Goal: Task Accomplishment & Management: Use online tool/utility

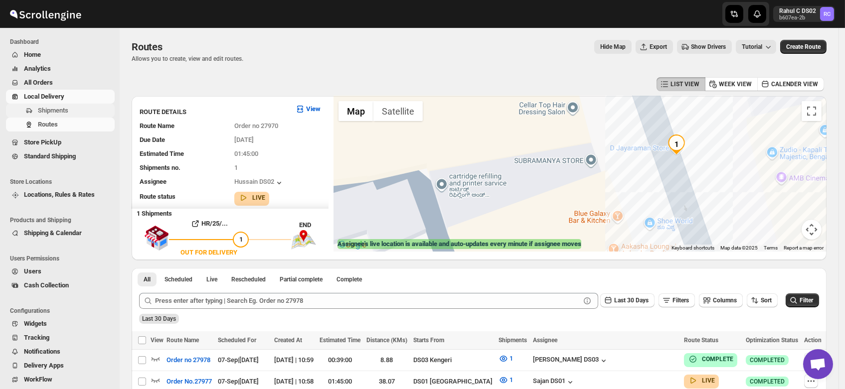
click at [56, 113] on span "Shipments" at bounding box center [53, 110] width 30 height 7
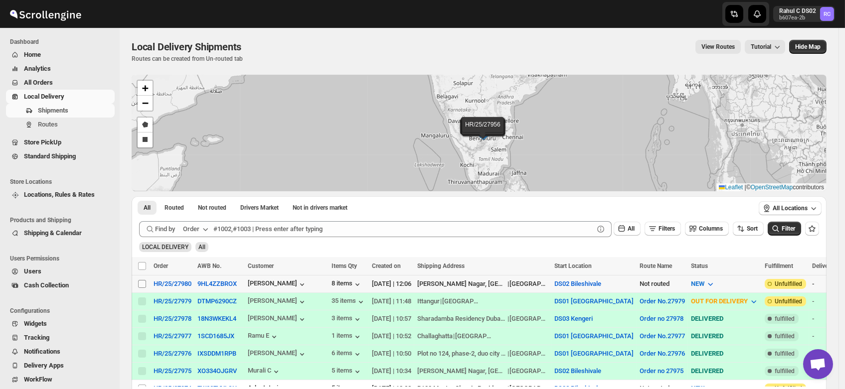
click at [140, 282] on input "Select shipment" at bounding box center [142, 284] width 8 height 8
checkbox input "true"
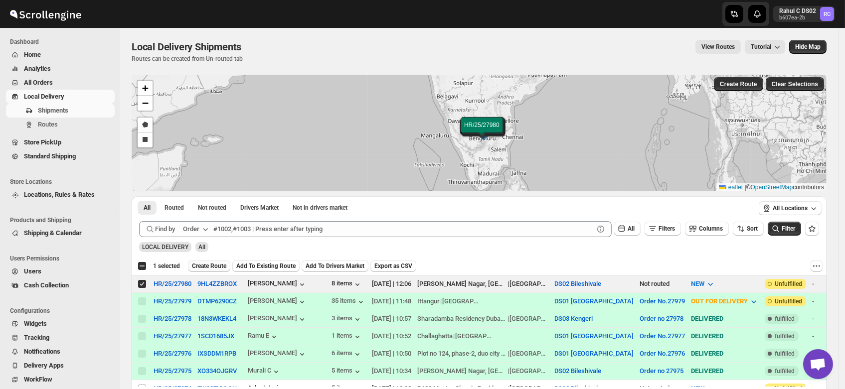
click at [203, 269] on span "Create Route" at bounding box center [209, 266] width 34 height 8
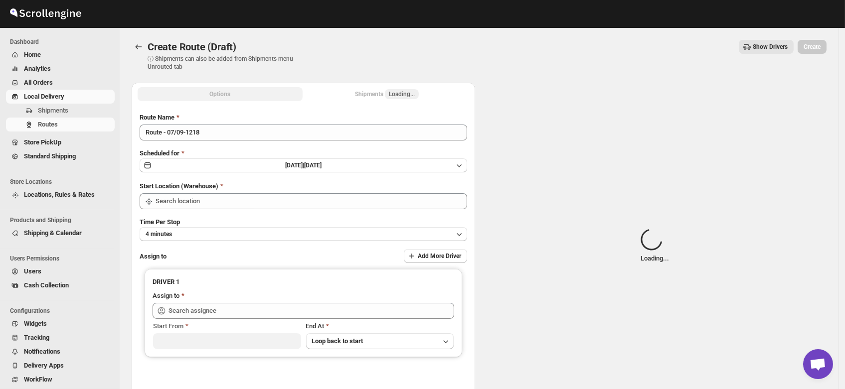
type input "DS02 Bileshivale"
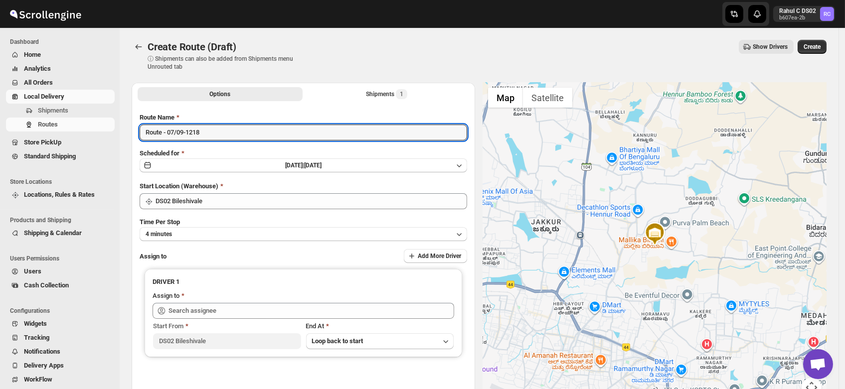
drag, startPoint x: 211, startPoint y: 134, endPoint x: 91, endPoint y: 136, distance: 120.6
click at [91, 136] on div "Skip to content Rahul C DS02 b607ea-2b RC Dashboard Home Analytics All Orders L…" at bounding box center [422, 239] width 845 height 478
click at [204, 134] on input "Order no" at bounding box center [303, 133] width 327 height 16
type input "Order no 27980"
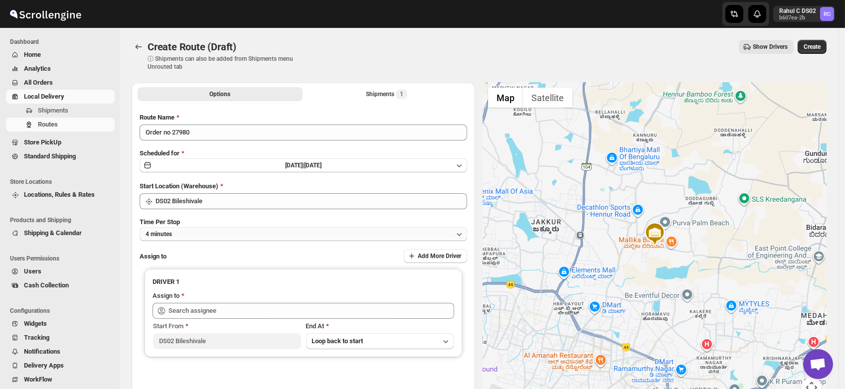
click at [191, 235] on button "4 minutes" at bounding box center [303, 234] width 327 height 14
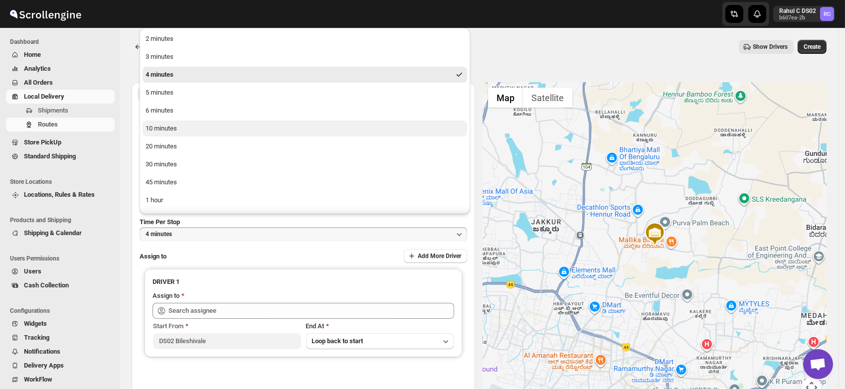
click at [168, 129] on div "10 minutes" at bounding box center [161, 129] width 31 height 10
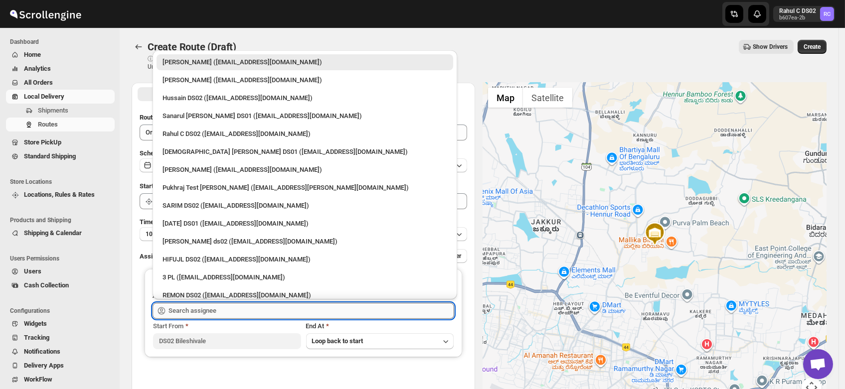
click at [200, 306] on input "text" at bounding box center [311, 311] width 286 height 16
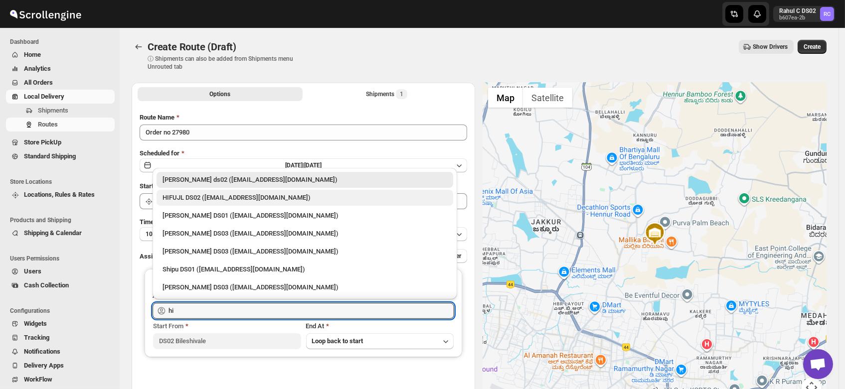
click at [195, 198] on div "HIFUJL DS02 (cepali9173@intady.com)" at bounding box center [304, 198] width 285 height 10
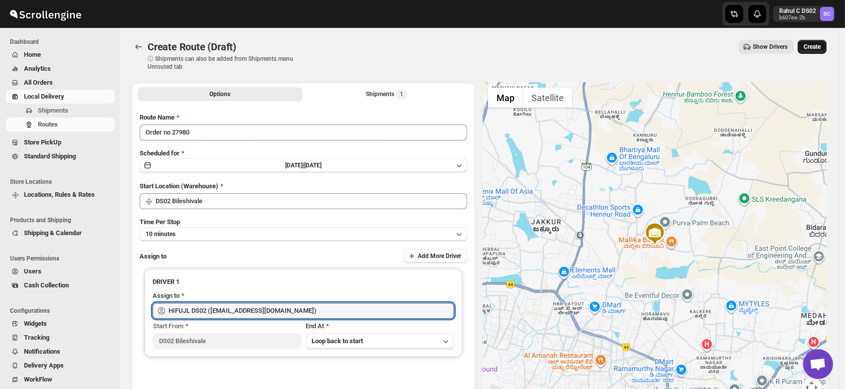
type input "HIFUJL DS02 (cepali9173@intady.com)"
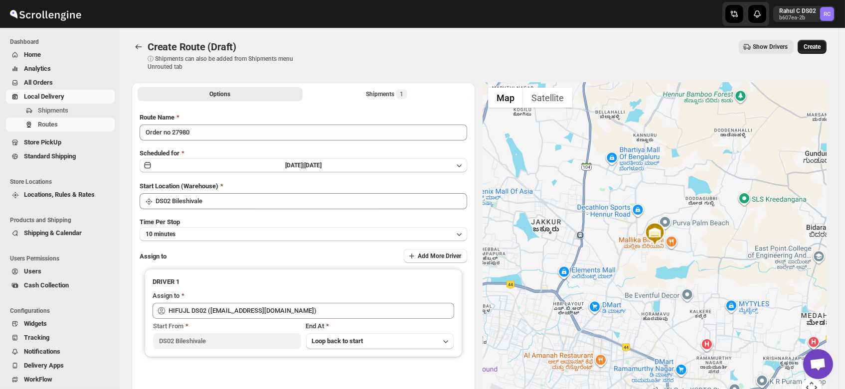
click at [820, 43] on button "Create" at bounding box center [811, 47] width 29 height 14
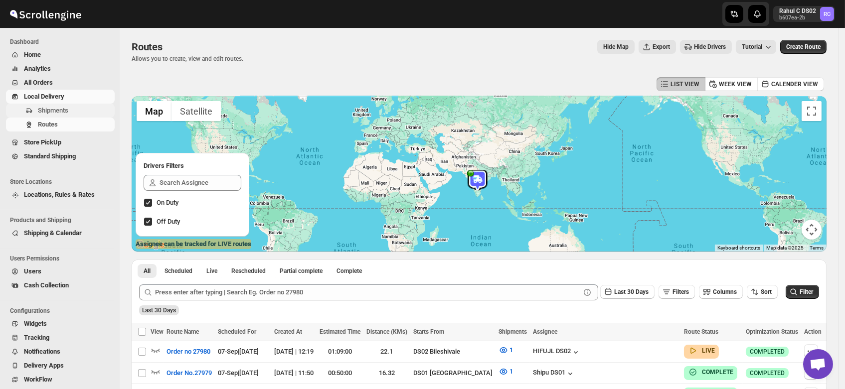
click at [46, 108] on span "Shipments" at bounding box center [53, 110] width 30 height 7
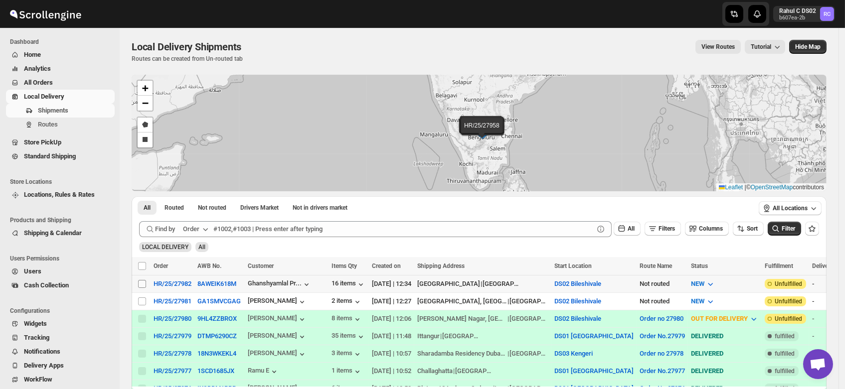
click at [142, 282] on input "Select shipment" at bounding box center [142, 284] width 8 height 8
checkbox input "true"
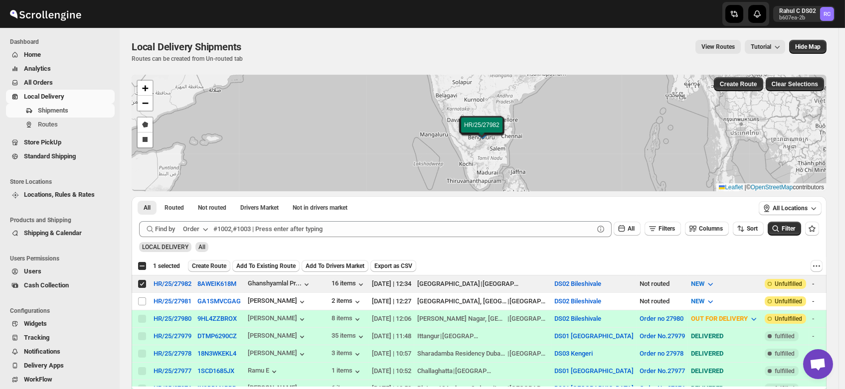
click at [208, 265] on span "Create Route" at bounding box center [209, 266] width 34 height 8
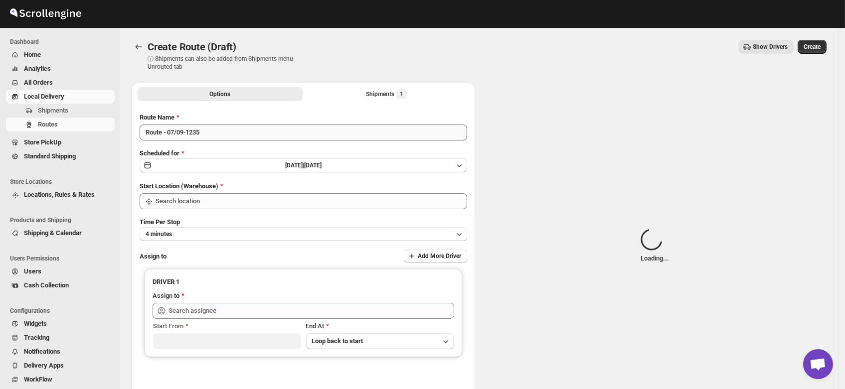
type input "DS02 Bileshivale"
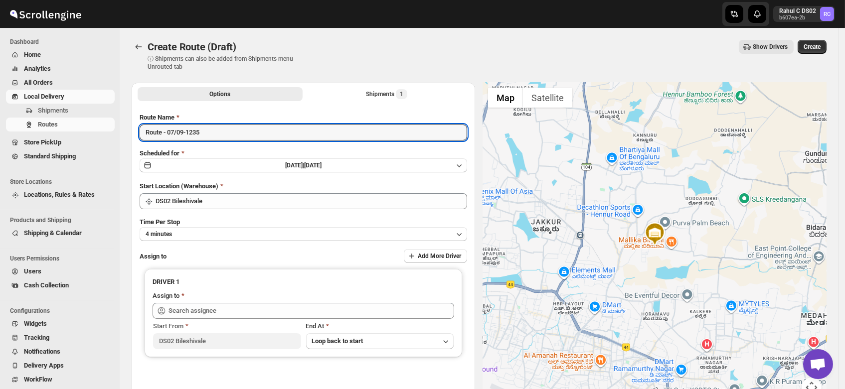
drag, startPoint x: 219, startPoint y: 132, endPoint x: 112, endPoint y: 146, distance: 108.0
click at [112, 146] on div "Skip to content Rahul C DS02 b607ea-2b RC Dashboard Home Analytics All Orders L…" at bounding box center [422, 239] width 845 height 478
type input "Order no 27982"
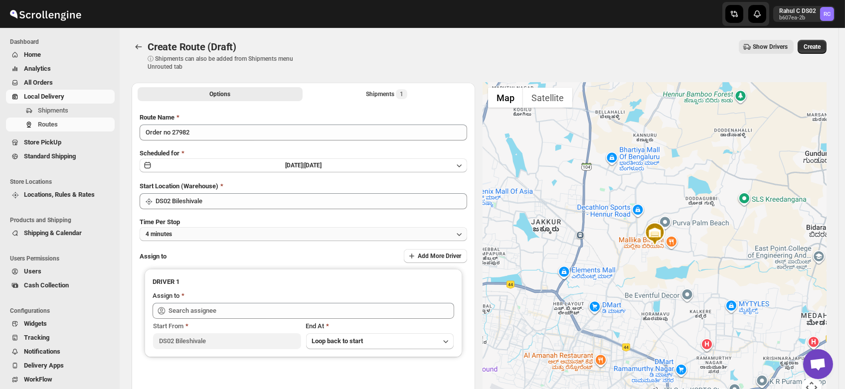
click at [222, 234] on button "4 minutes" at bounding box center [303, 234] width 327 height 14
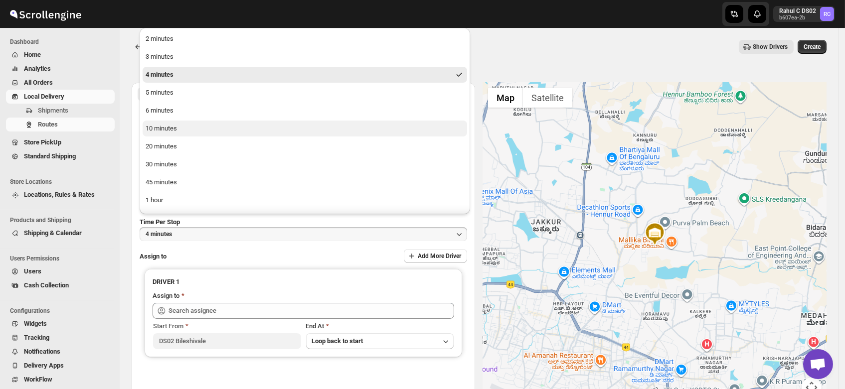
click at [160, 131] on div "10 minutes" at bounding box center [161, 129] width 31 height 10
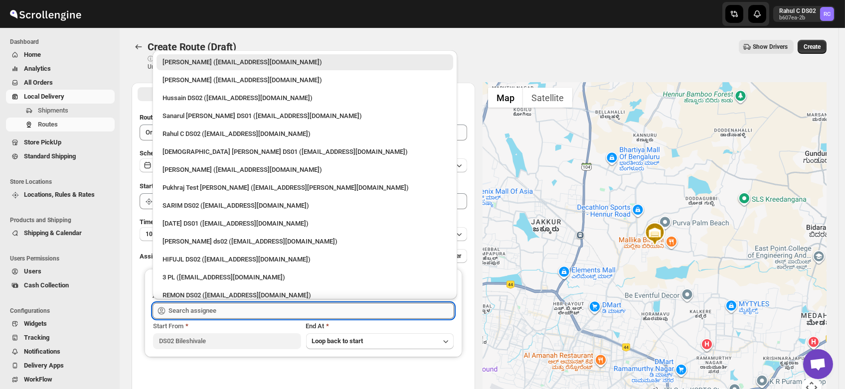
click at [183, 312] on input "text" at bounding box center [311, 311] width 286 height 16
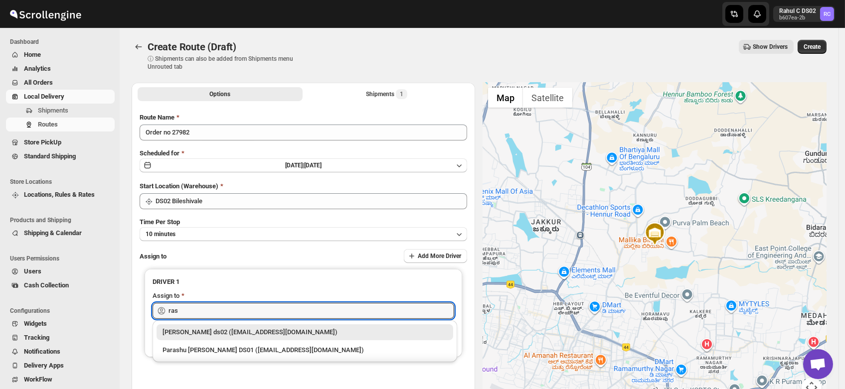
click at [201, 333] on div "Rashidul ds02 (vaseno4694@minduls.com)" at bounding box center [304, 332] width 285 height 10
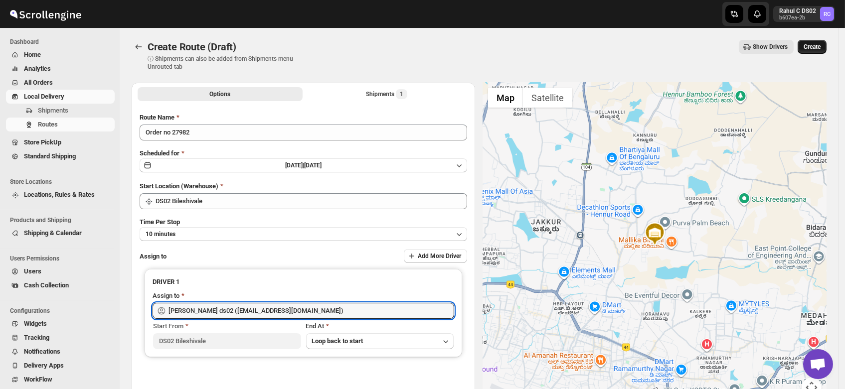
type input "Rashidul ds02 (vaseno4694@minduls.com)"
click at [820, 47] on span "Create" at bounding box center [811, 47] width 17 height 8
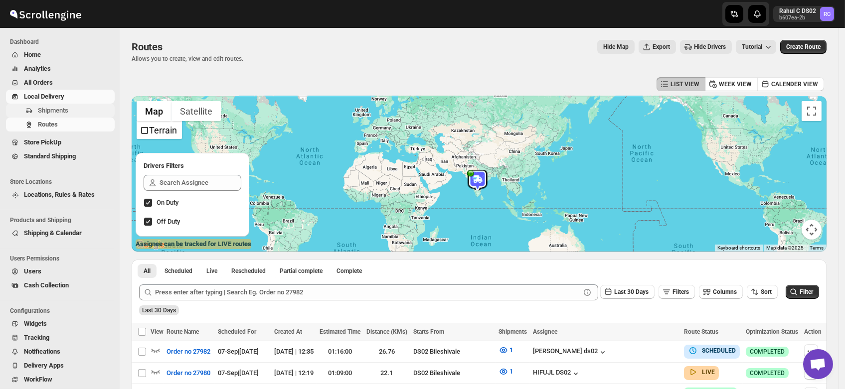
click at [44, 110] on span "Shipments" at bounding box center [53, 110] width 30 height 7
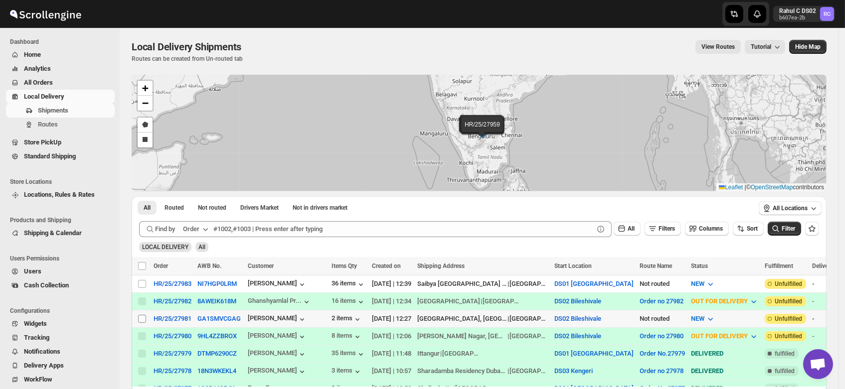
click at [143, 318] on input "Select shipment" at bounding box center [142, 319] width 8 height 8
checkbox input "true"
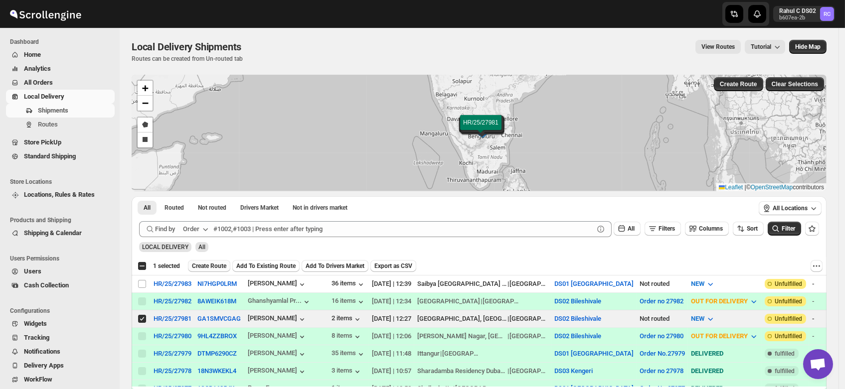
click at [203, 265] on span "Create Route" at bounding box center [209, 266] width 34 height 8
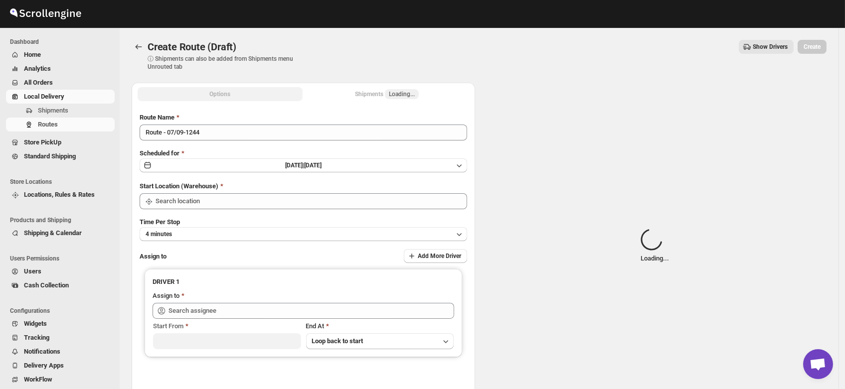
type input "DS02 Bileshivale"
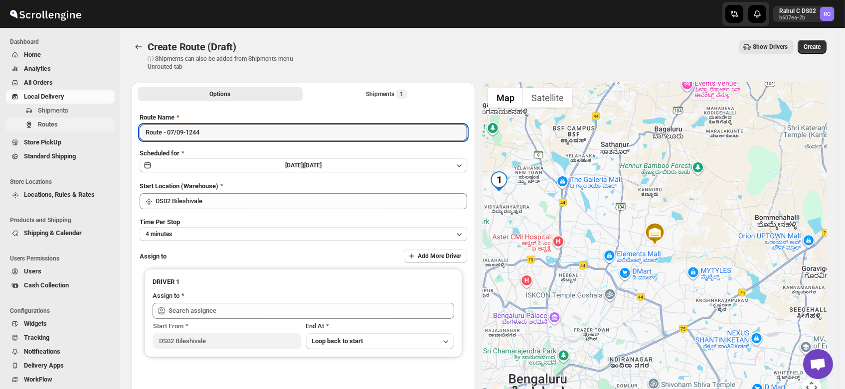
drag, startPoint x: 216, startPoint y: 135, endPoint x: 89, endPoint y: 128, distance: 127.3
click at [89, 128] on div "Skip to content Rahul C DS02 b607ea-2b RC Dashboard Home Analytics All Orders L…" at bounding box center [422, 239] width 845 height 478
type input "Order no 27981"
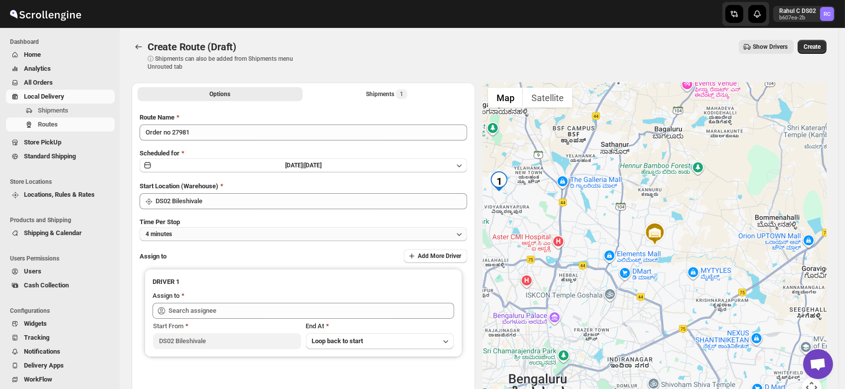
click at [183, 237] on button "4 minutes" at bounding box center [303, 234] width 327 height 14
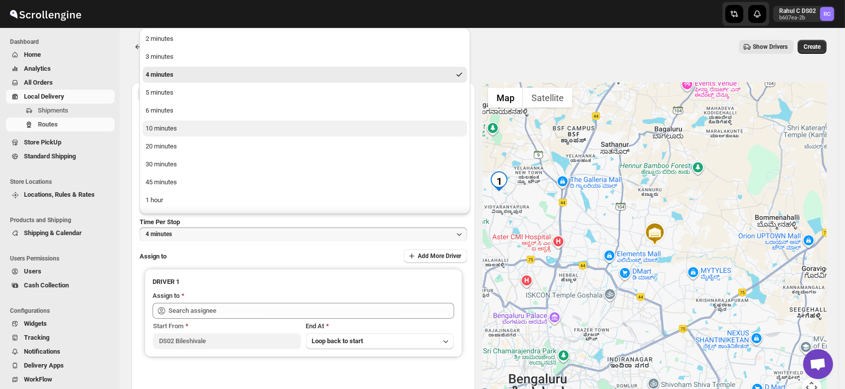
click at [155, 126] on div "10 minutes" at bounding box center [161, 129] width 31 height 10
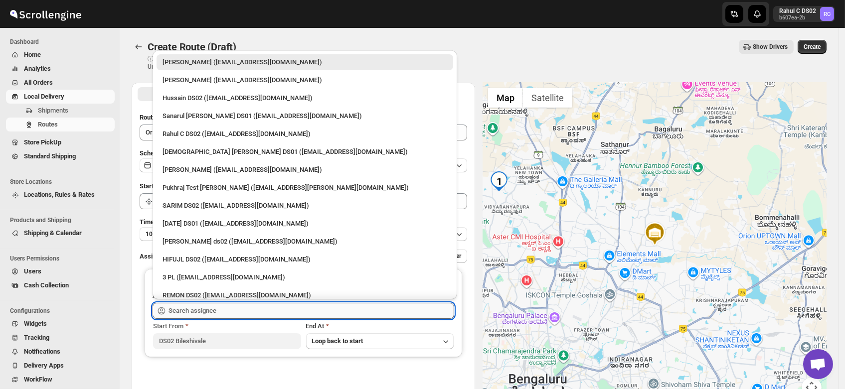
click at [182, 309] on input "text" at bounding box center [311, 311] width 286 height 16
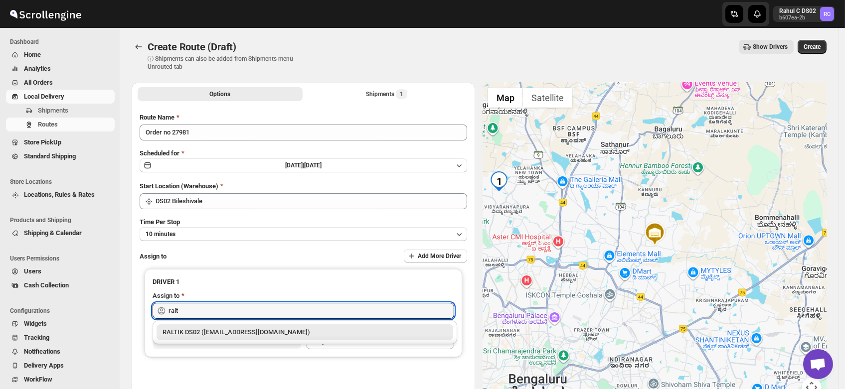
click at [217, 328] on div "RALTIK DS02 (cecih54531@btcours.com)" at bounding box center [304, 332] width 285 height 10
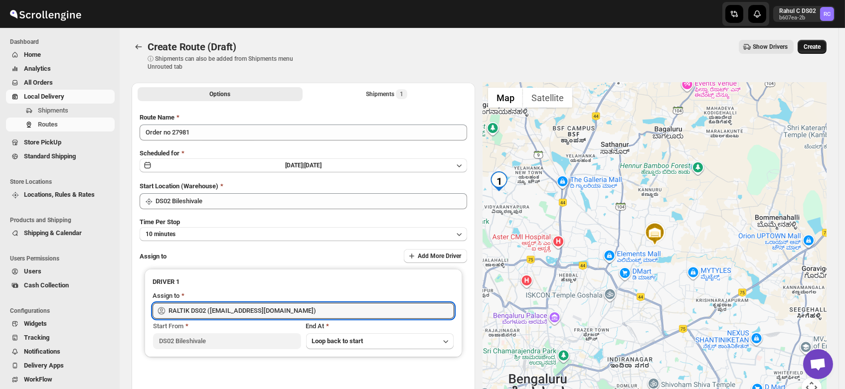
type input "RALTIK DS02 (cecih54531@btcours.com)"
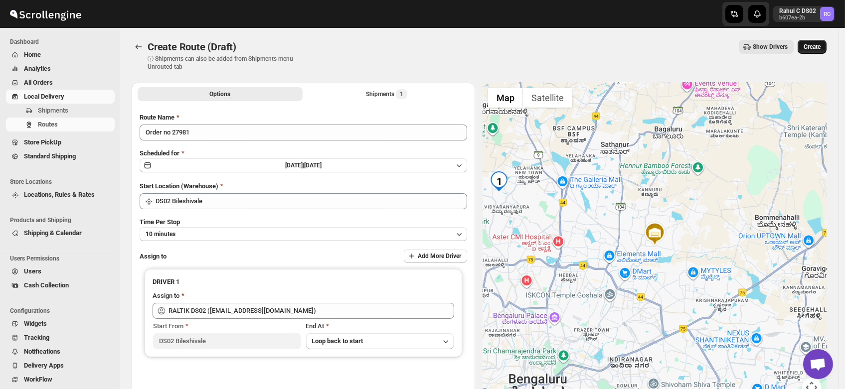
click at [812, 44] on span "Create" at bounding box center [811, 47] width 17 height 8
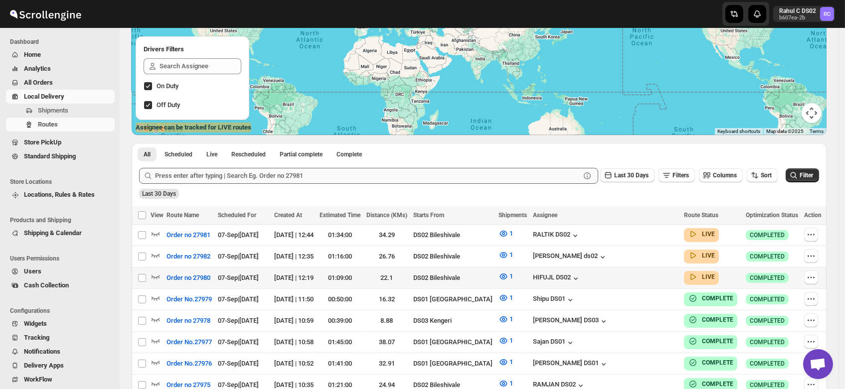
scroll to position [127, 0]
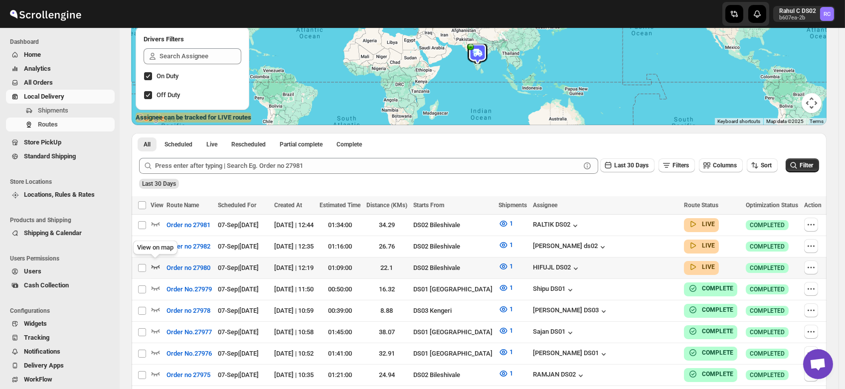
click at [155, 263] on icon "button" at bounding box center [156, 267] width 10 height 10
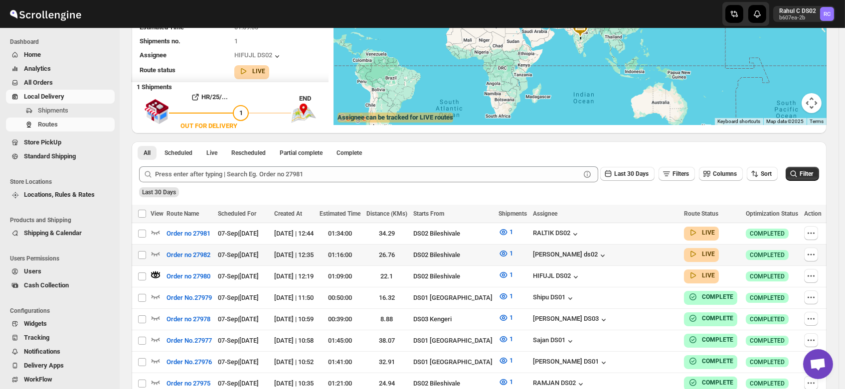
scroll to position [0, 0]
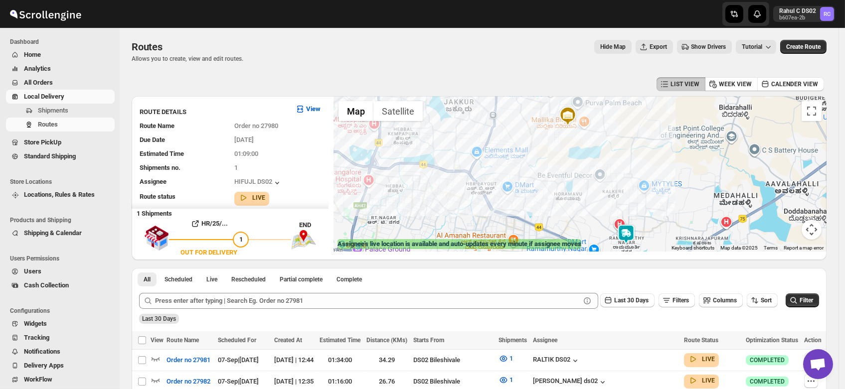
drag, startPoint x: 655, startPoint y: 213, endPoint x: 522, endPoint y: 127, distance: 158.8
click at [522, 127] on div at bounding box center [579, 173] width 493 height 155
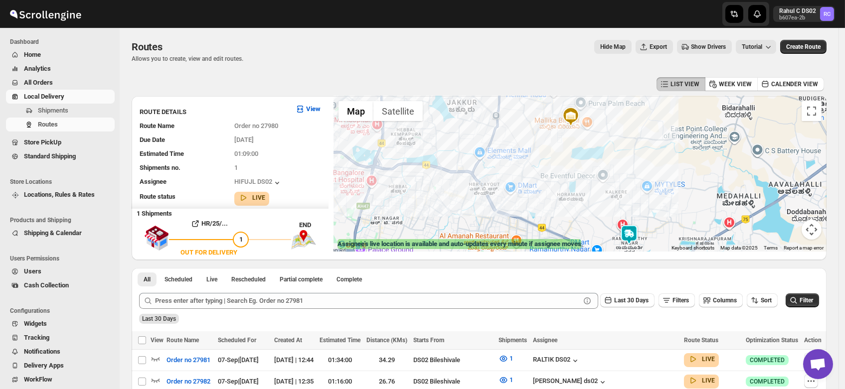
click at [631, 232] on img at bounding box center [629, 235] width 20 height 20
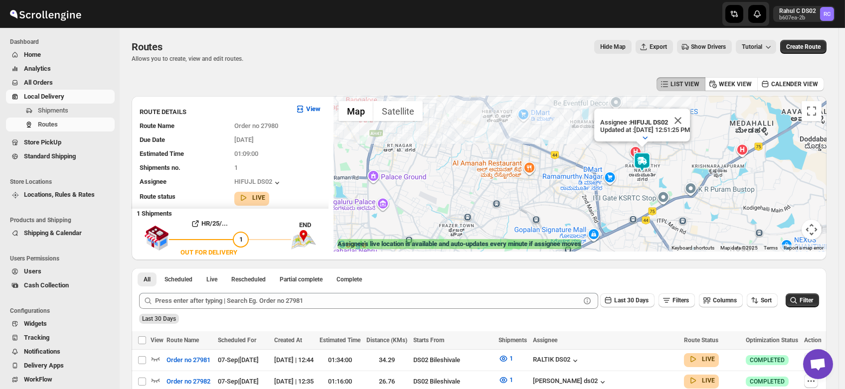
drag, startPoint x: 548, startPoint y: 194, endPoint x: 564, endPoint y: 146, distance: 51.4
click at [564, 146] on div "Assignee : HIFUJL DS02 Updated at : 9/7/2025, 12:51:25 PM Duty mode Enabled Bat…" at bounding box center [579, 173] width 493 height 155
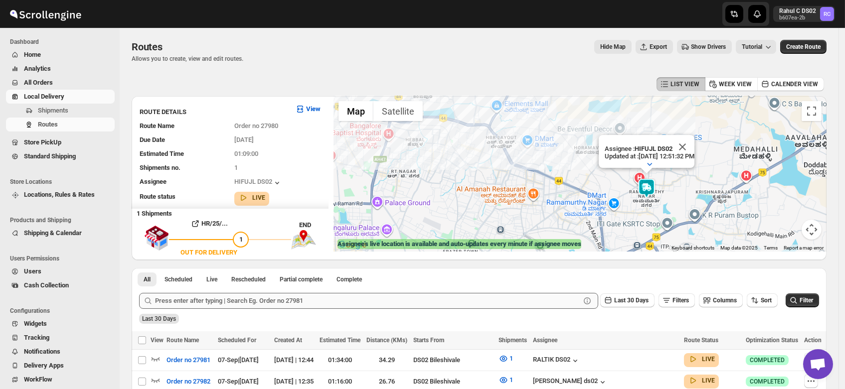
scroll to position [148, 0]
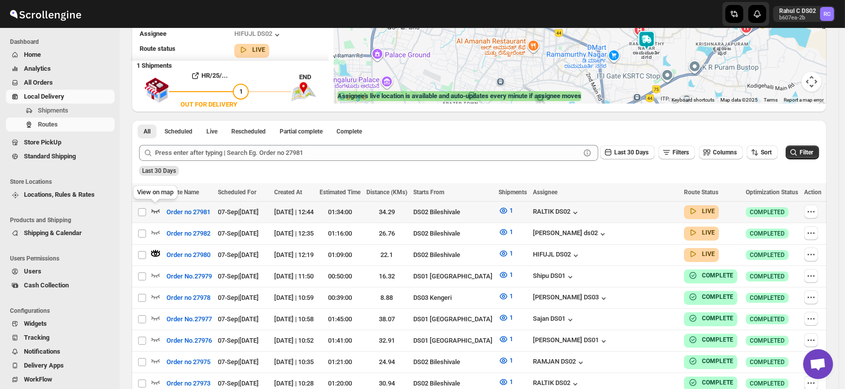
click at [155, 210] on icon "button" at bounding box center [156, 211] width 10 height 10
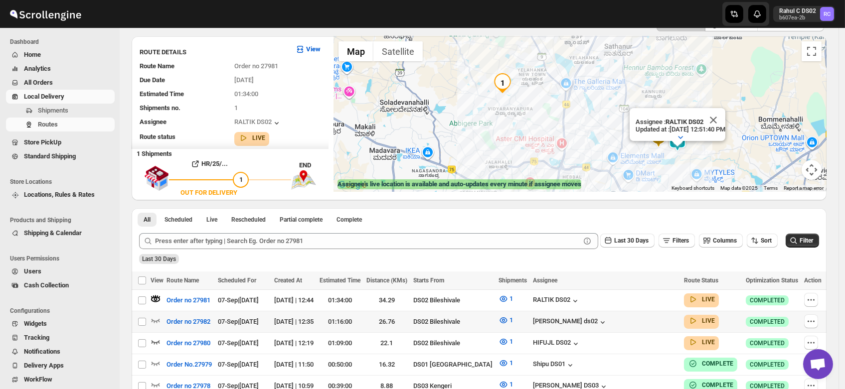
scroll to position [65, 0]
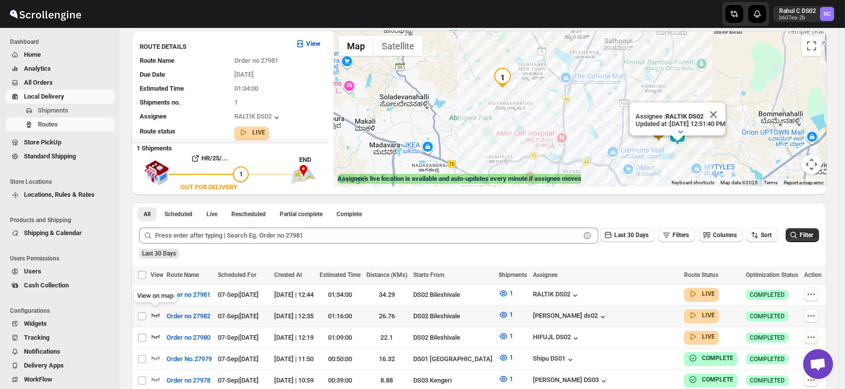
click at [155, 310] on icon "button" at bounding box center [156, 315] width 10 height 10
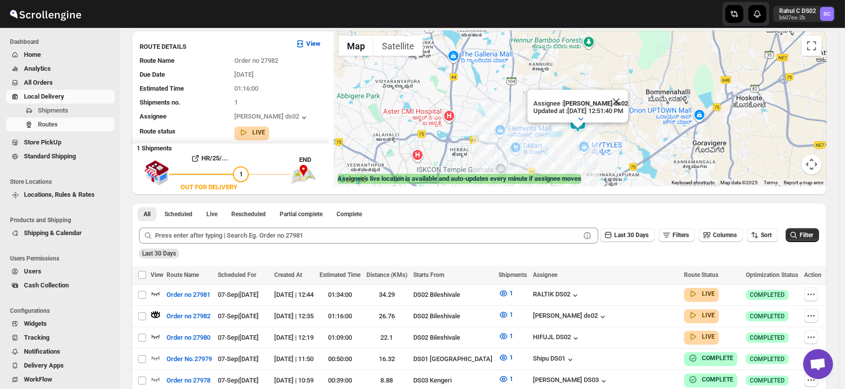
drag, startPoint x: 610, startPoint y: 100, endPoint x: 565, endPoint y: 172, distance: 85.1
click at [565, 172] on div "Assignee : Rashidul ds02 Updated at : 9/7/2025, 12:51:40 PM Duty mode Enabled B…" at bounding box center [579, 108] width 493 height 155
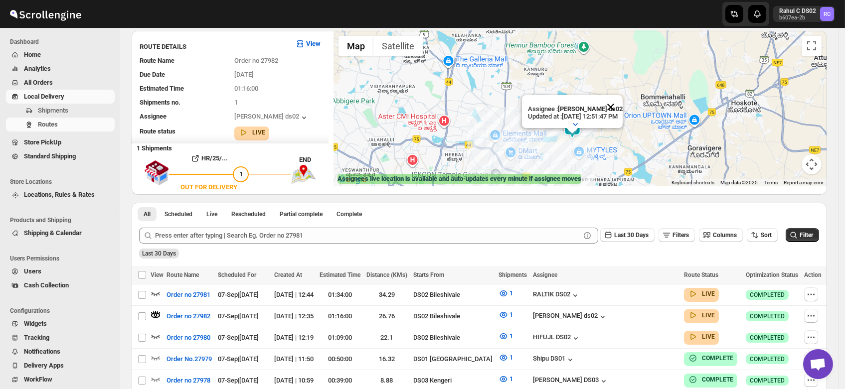
click at [622, 96] on button "Close" at bounding box center [611, 107] width 24 height 24
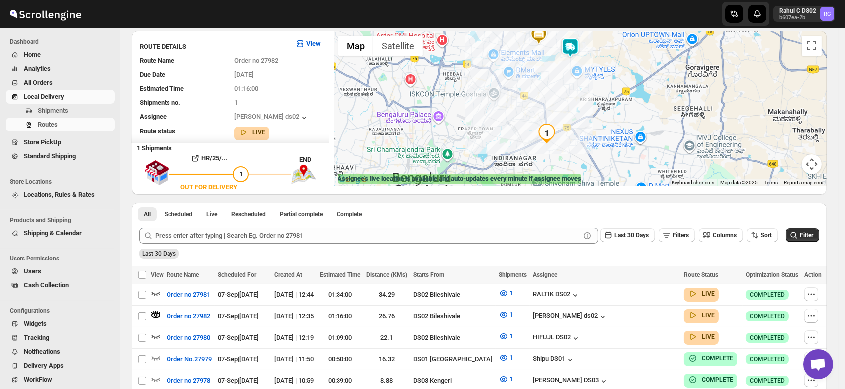
drag, startPoint x: 610, startPoint y: 123, endPoint x: 608, endPoint y: 38, distance: 84.7
click at [608, 38] on div at bounding box center [579, 108] width 493 height 155
click at [53, 113] on span "Shipments" at bounding box center [53, 110] width 30 height 7
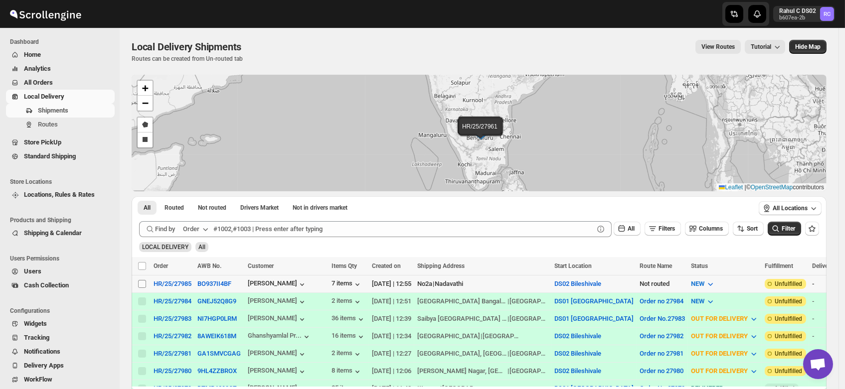
click at [141, 283] on input "Select shipment" at bounding box center [142, 284] width 8 height 8
checkbox input "true"
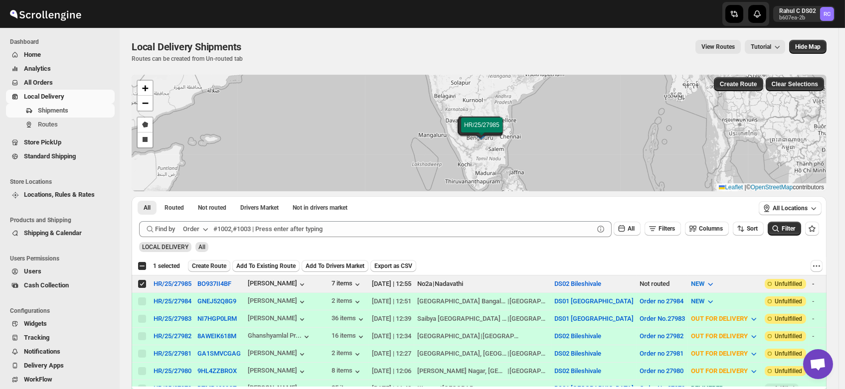
click at [211, 264] on span "Create Route" at bounding box center [209, 266] width 34 height 8
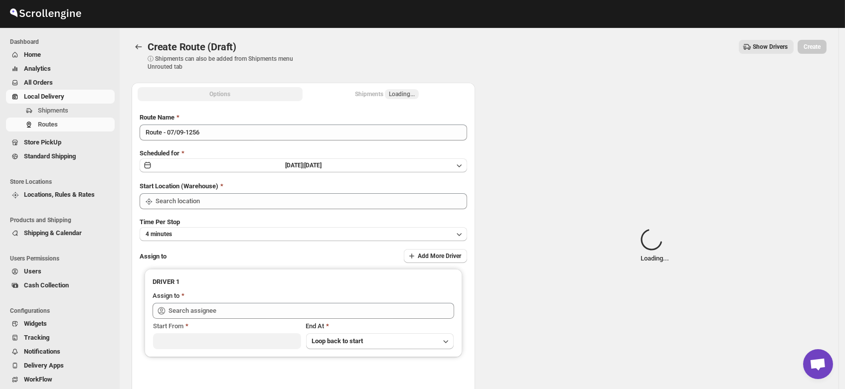
type input "DS02 Bileshivale"
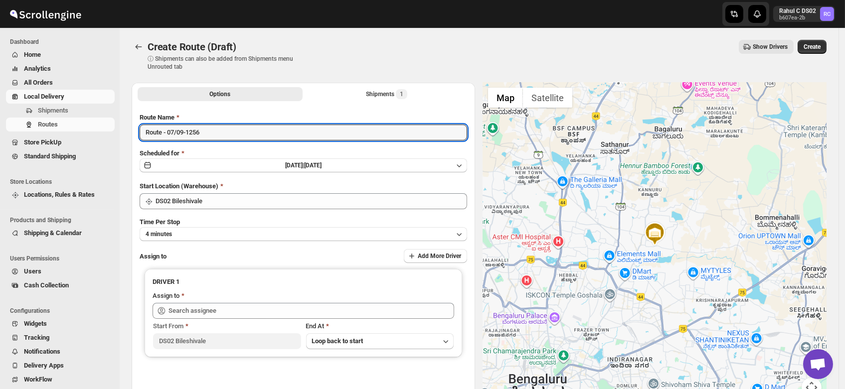
drag, startPoint x: 214, startPoint y: 135, endPoint x: 89, endPoint y: 150, distance: 126.5
click at [89, 150] on div "Skip to content Rahul C DS02 b607ea-2b RC Dashboard Home Analytics All Orders L…" at bounding box center [422, 239] width 845 height 478
type input "Order no 27985"
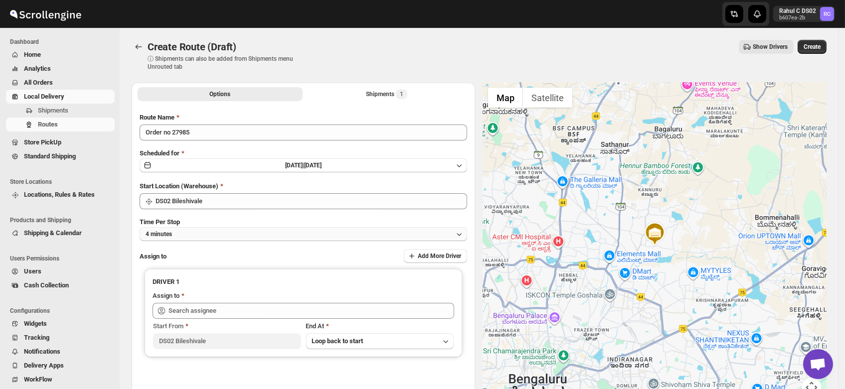
click at [202, 236] on button "4 minutes" at bounding box center [303, 234] width 327 height 14
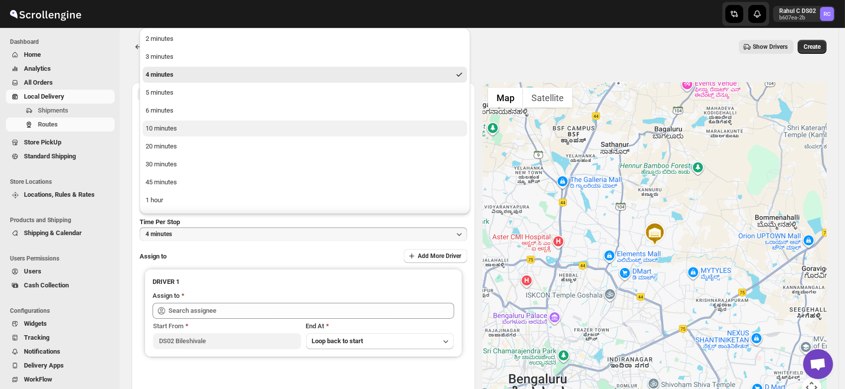
click at [171, 130] on div "10 minutes" at bounding box center [161, 129] width 31 height 10
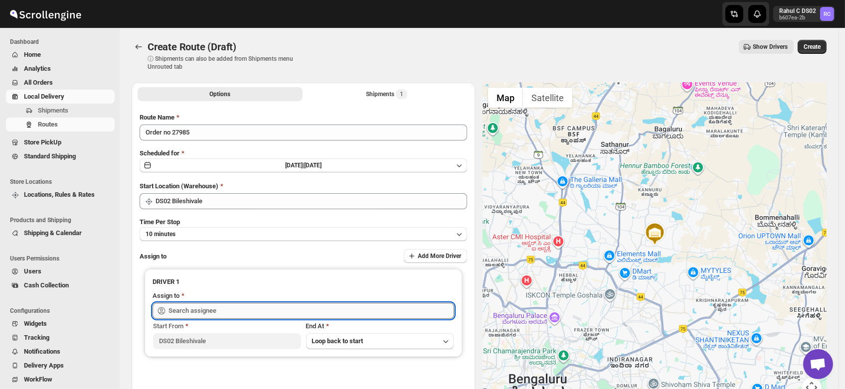
click at [188, 311] on input "text" at bounding box center [311, 311] width 286 height 16
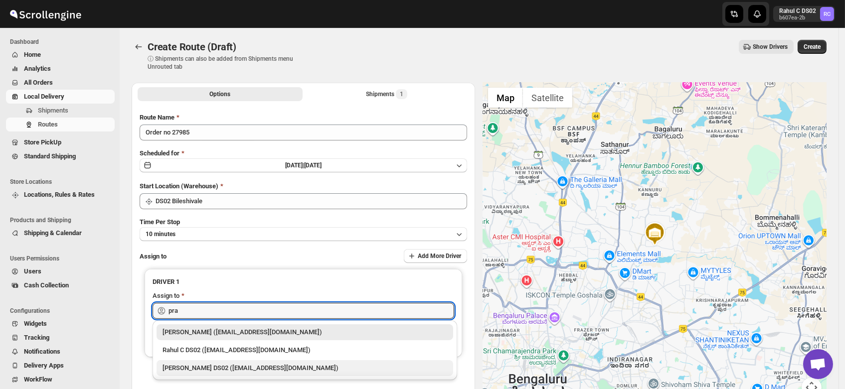
click at [202, 367] on div "PRAKSH DS02 (tetidoh251@flektel.com)" at bounding box center [304, 368] width 285 height 10
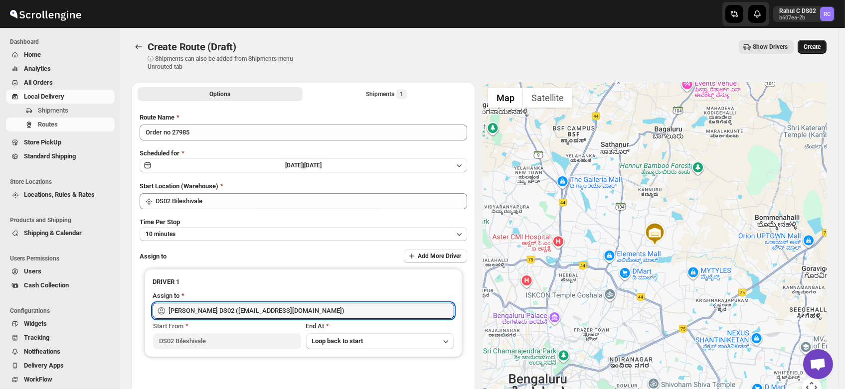
type input "PRAKSH DS02 (tetidoh251@flektel.com)"
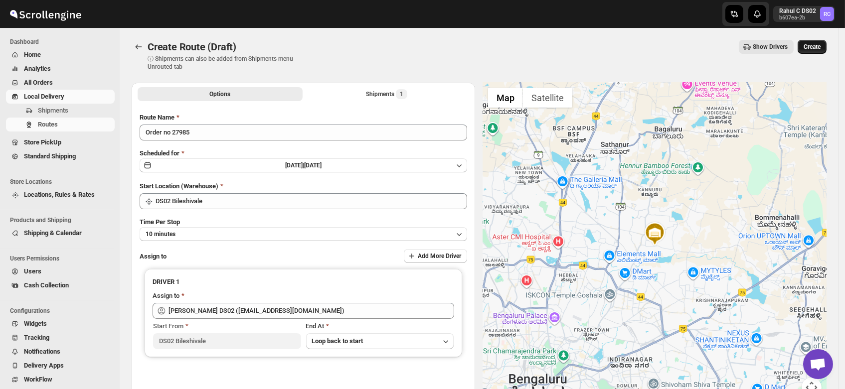
click at [816, 51] on button "Create" at bounding box center [811, 47] width 29 height 14
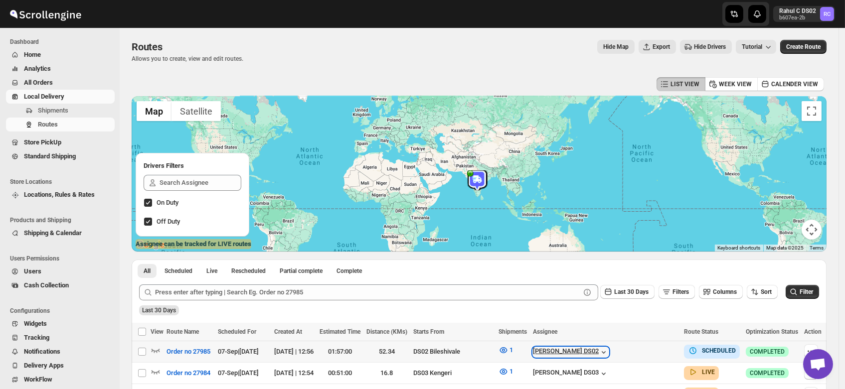
click at [599, 351] on div "[PERSON_NAME] DS02" at bounding box center [571, 352] width 76 height 10
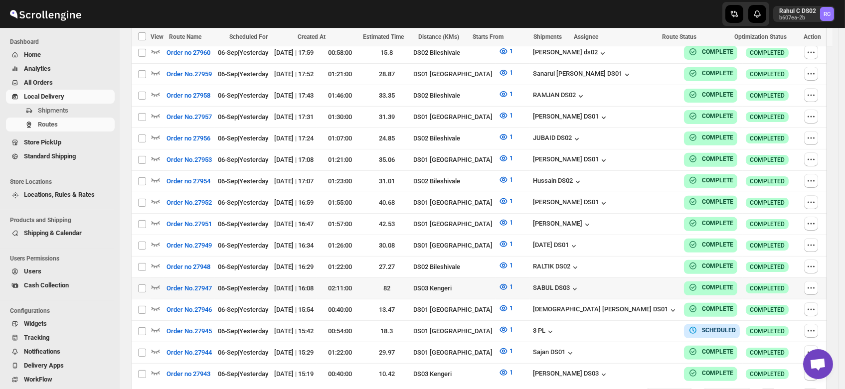
scroll to position [860, 0]
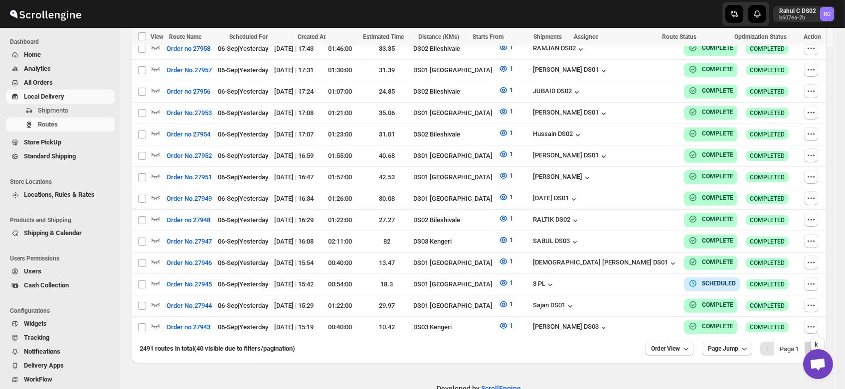
click at [814, 344] on icon "Next" at bounding box center [811, 349] width 10 height 10
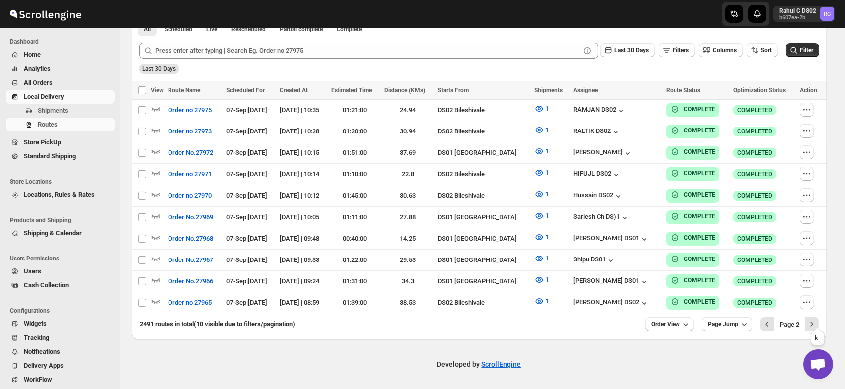
scroll to position [235, 0]
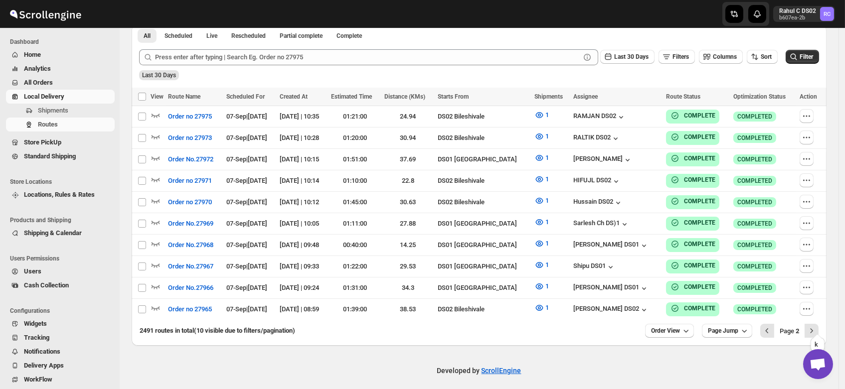
click at [814, 326] on icon "Next" at bounding box center [811, 331] width 10 height 10
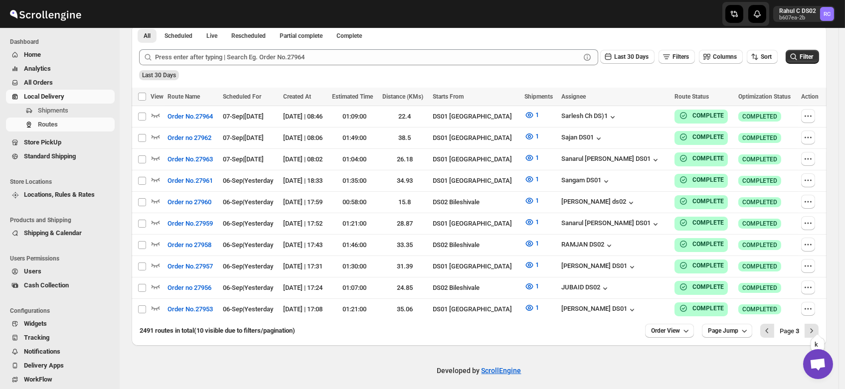
click at [814, 326] on icon "Next" at bounding box center [811, 331] width 10 height 10
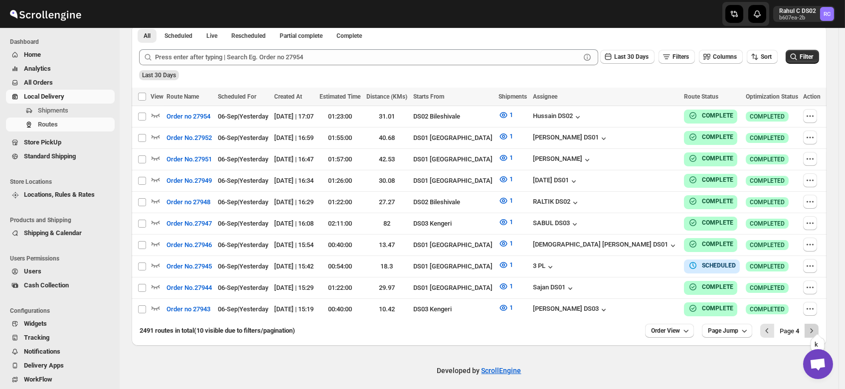
click at [816, 326] on icon "Next" at bounding box center [811, 331] width 10 height 10
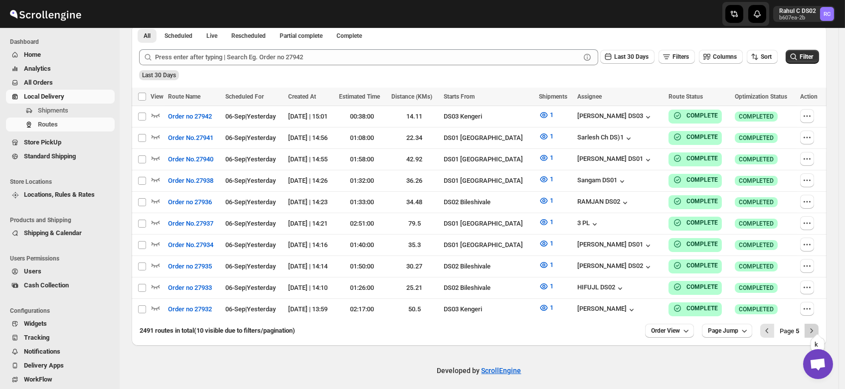
click at [816, 328] on icon "Next" at bounding box center [811, 331] width 10 height 10
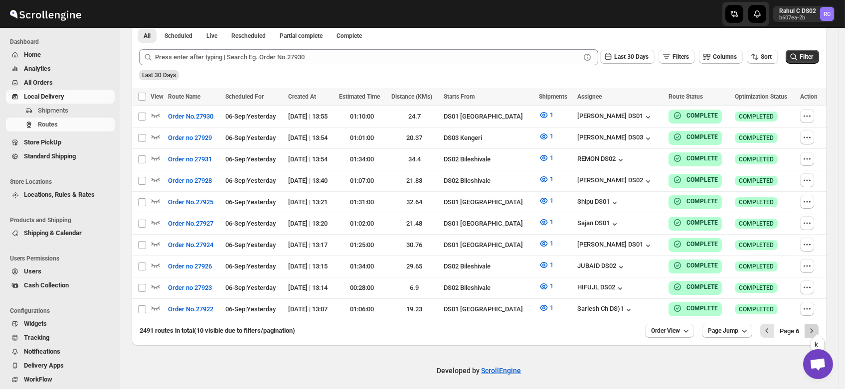
click at [815, 326] on icon "Next" at bounding box center [811, 331] width 10 height 10
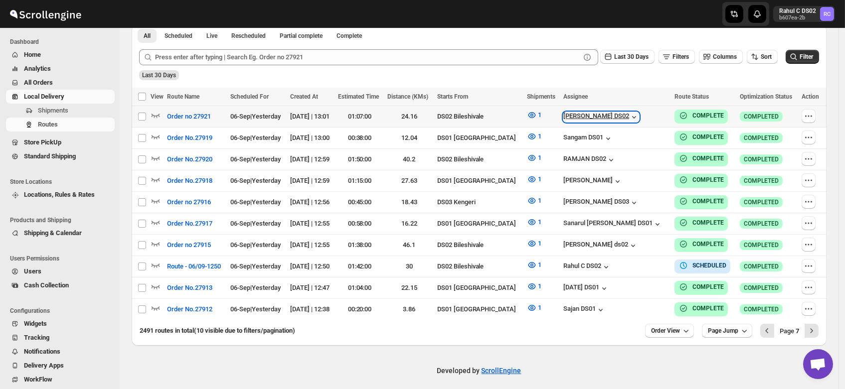
click at [610, 113] on div "SANJIB DS02" at bounding box center [601, 117] width 76 height 10
click at [629, 119] on icon "button" at bounding box center [634, 117] width 10 height 10
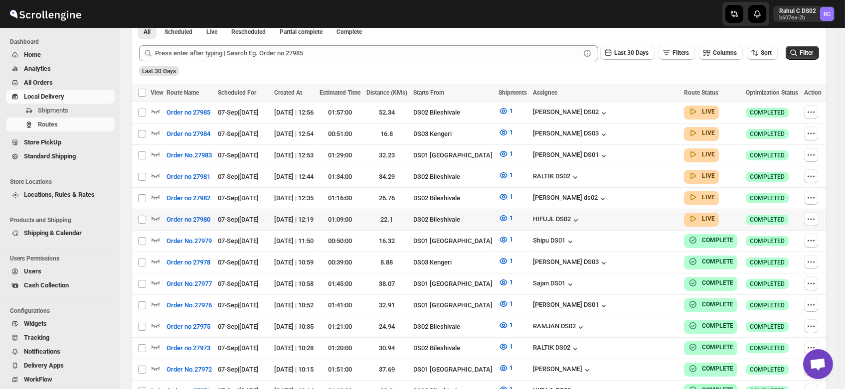
scroll to position [245, 0]
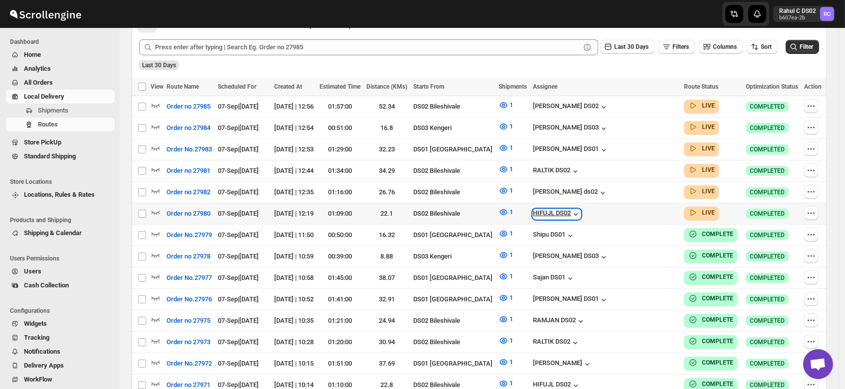
click at [581, 210] on div "HIFUJL DS02" at bounding box center [557, 214] width 48 height 10
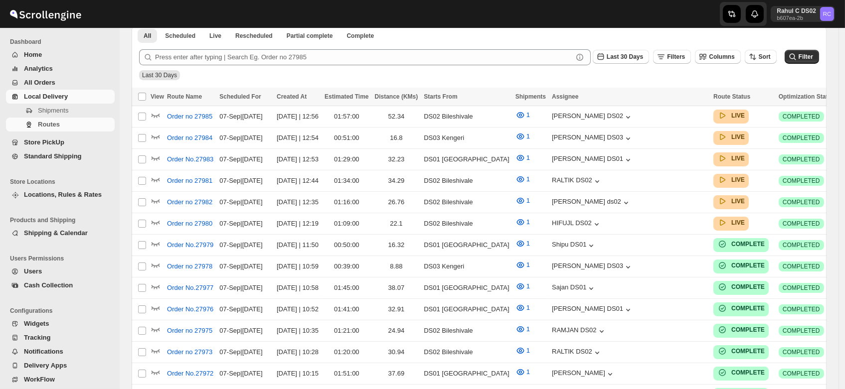
scroll to position [245, 0]
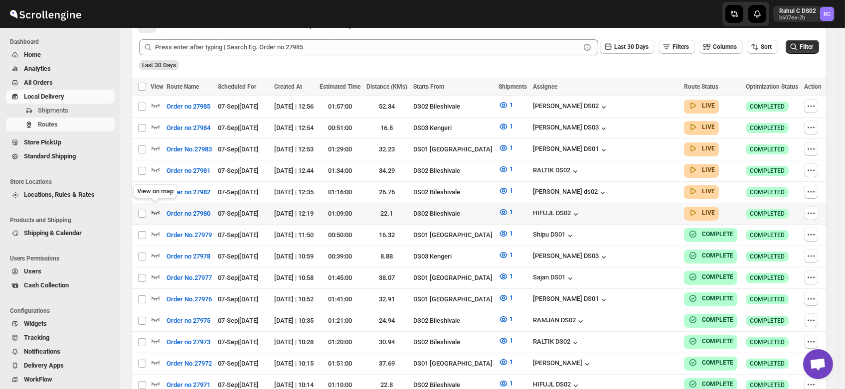
click at [156, 207] on icon "button" at bounding box center [156, 212] width 10 height 10
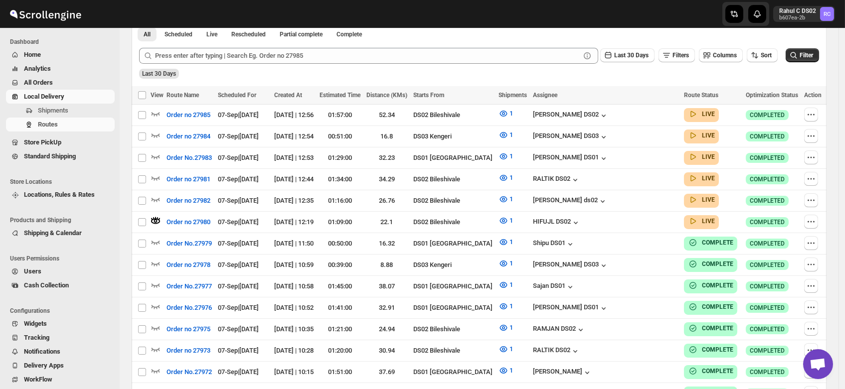
scroll to position [0, 0]
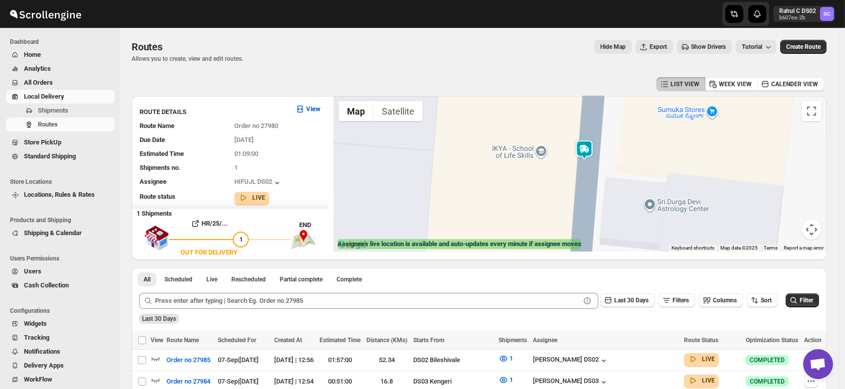
click at [586, 146] on img at bounding box center [584, 150] width 20 height 20
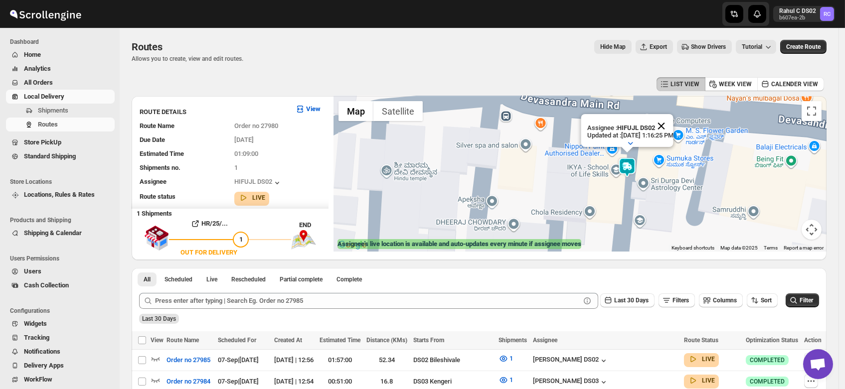
click at [673, 116] on button "Close" at bounding box center [661, 126] width 24 height 24
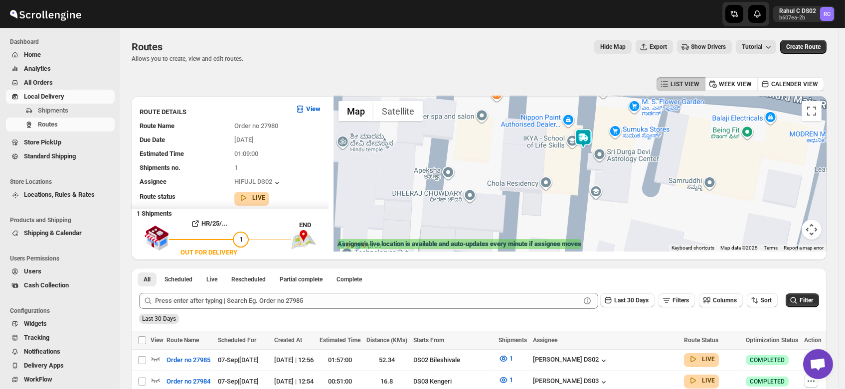
drag, startPoint x: 664, startPoint y: 199, endPoint x: 606, endPoint y: 160, distance: 69.9
click at [606, 160] on div at bounding box center [579, 173] width 493 height 155
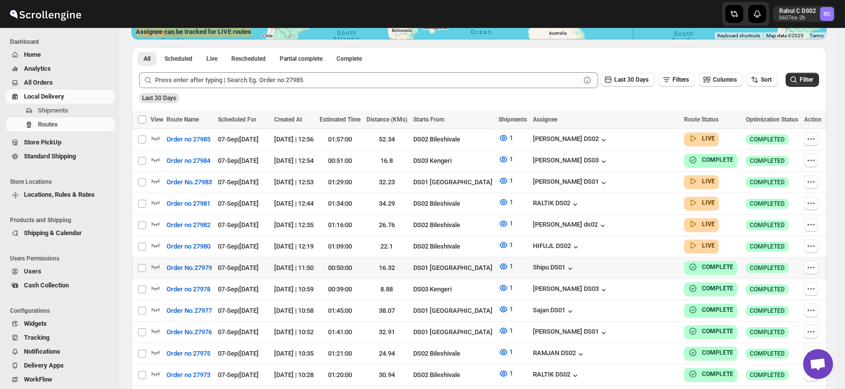
scroll to position [206, 0]
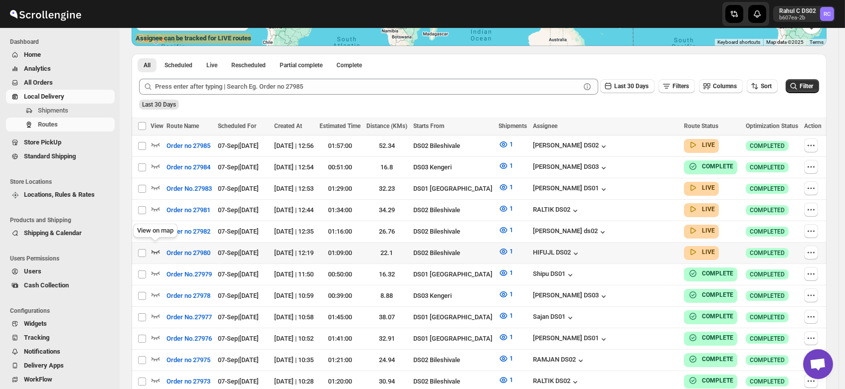
click at [153, 248] on icon "button" at bounding box center [156, 252] width 10 height 10
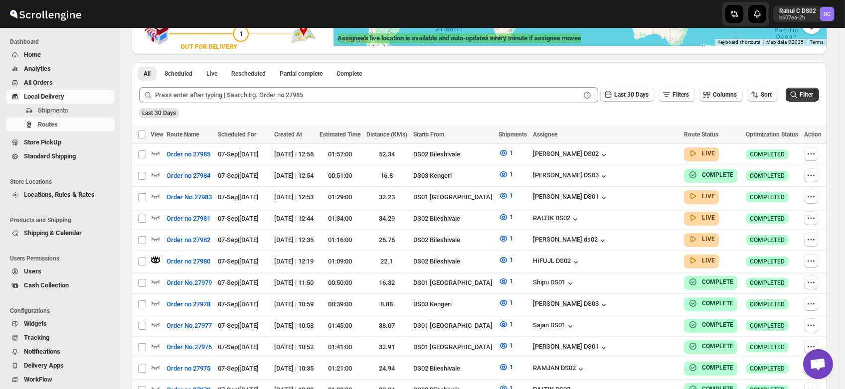
scroll to position [0, 0]
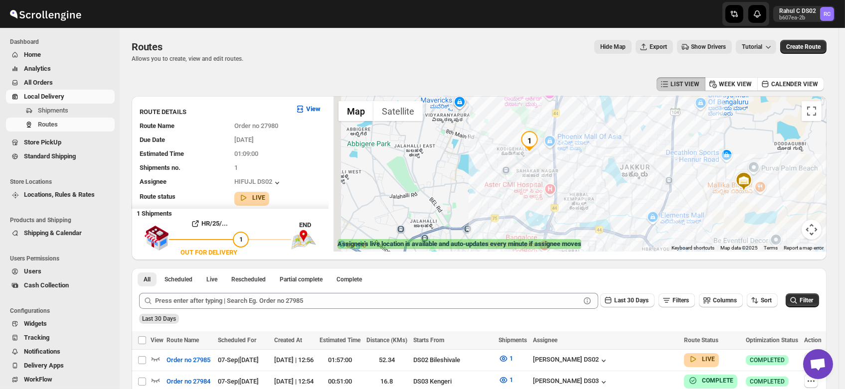
drag, startPoint x: 439, startPoint y: 171, endPoint x: 543, endPoint y: 169, distance: 104.2
click at [543, 169] on div at bounding box center [579, 173] width 493 height 155
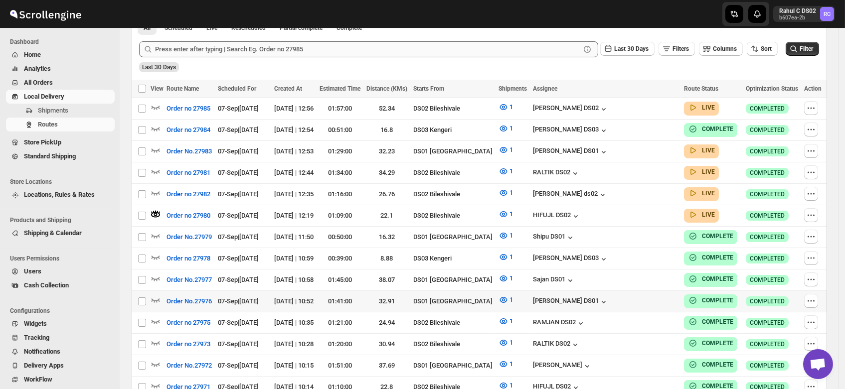
scroll to position [278, 0]
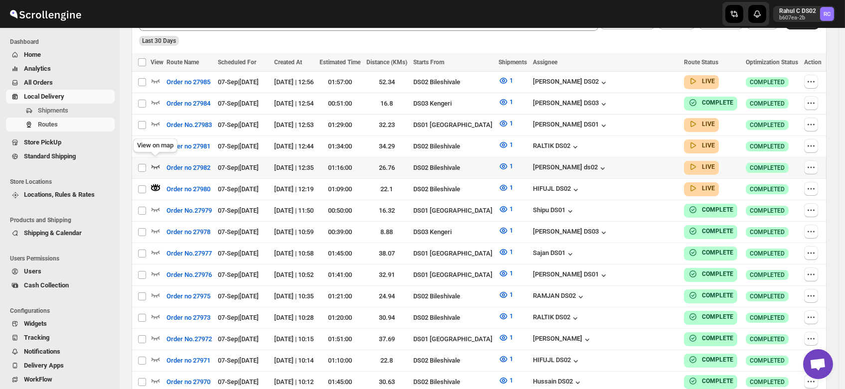
click at [155, 161] on icon "button" at bounding box center [156, 166] width 10 height 10
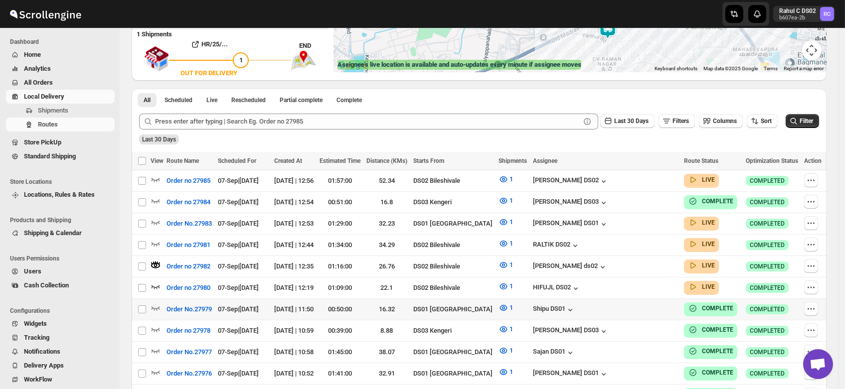
scroll to position [174, 0]
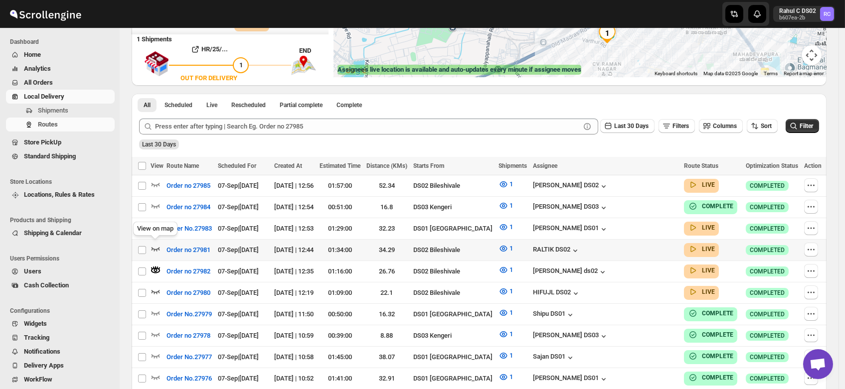
click at [155, 244] on icon "button" at bounding box center [156, 249] width 10 height 10
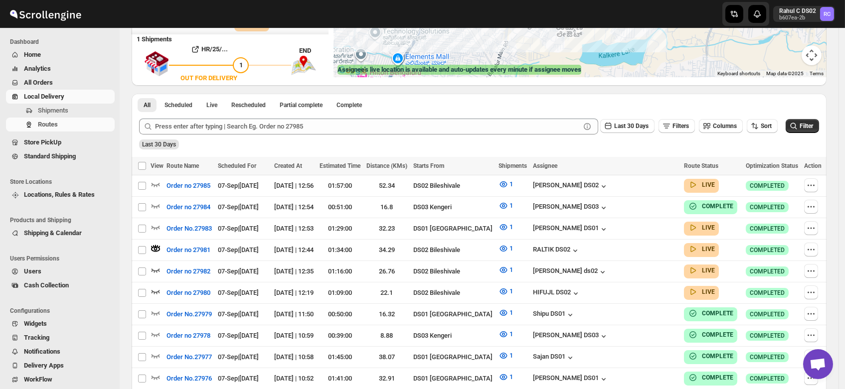
scroll to position [0, 0]
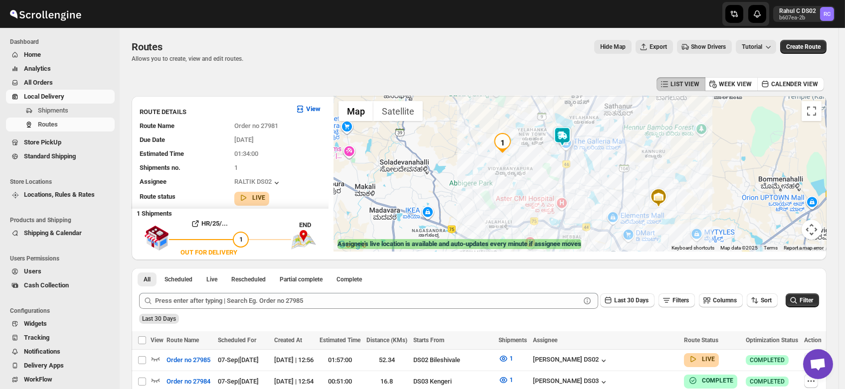
click at [570, 136] on img at bounding box center [562, 137] width 20 height 20
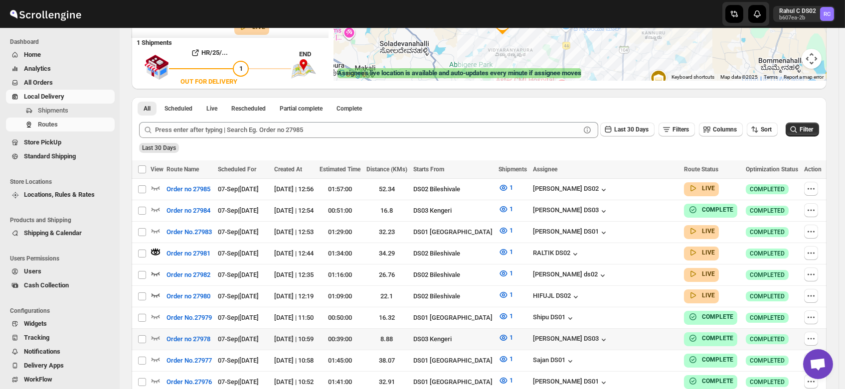
scroll to position [174, 0]
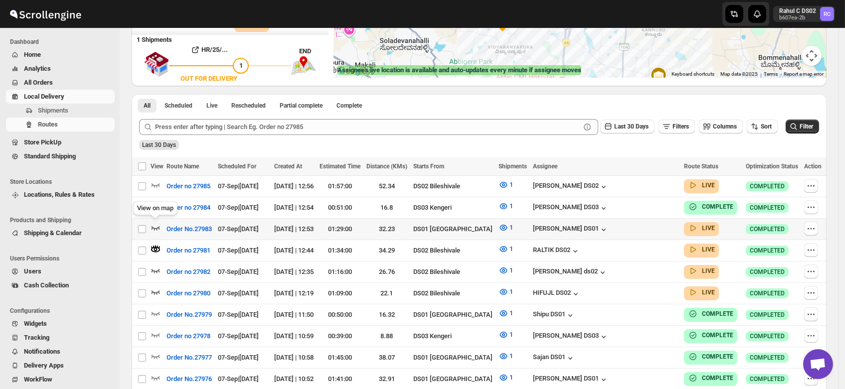
click at [154, 224] on icon "button" at bounding box center [156, 228] width 10 height 10
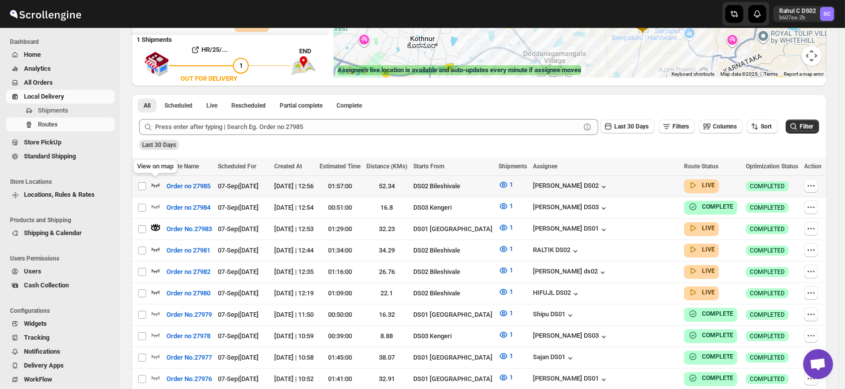
click at [155, 182] on icon "button" at bounding box center [156, 185] width 10 height 10
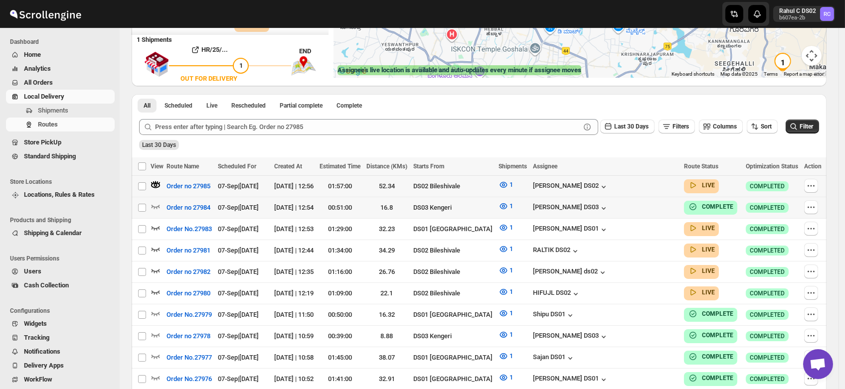
scroll to position [0, 0]
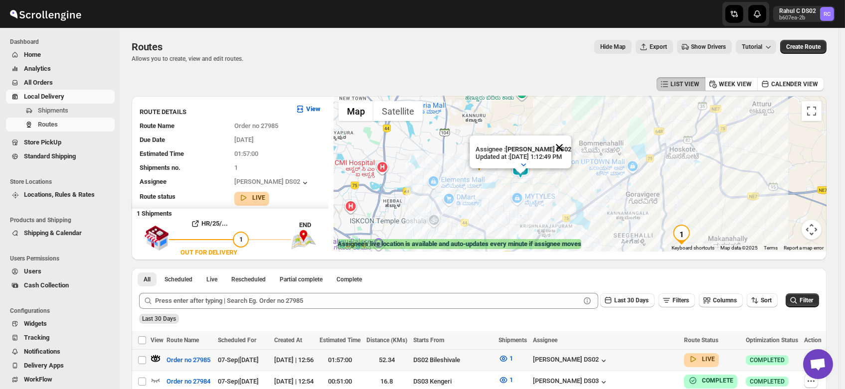
click at [568, 137] on button "Close" at bounding box center [559, 148] width 24 height 24
click at [524, 165] on img at bounding box center [520, 169] width 20 height 20
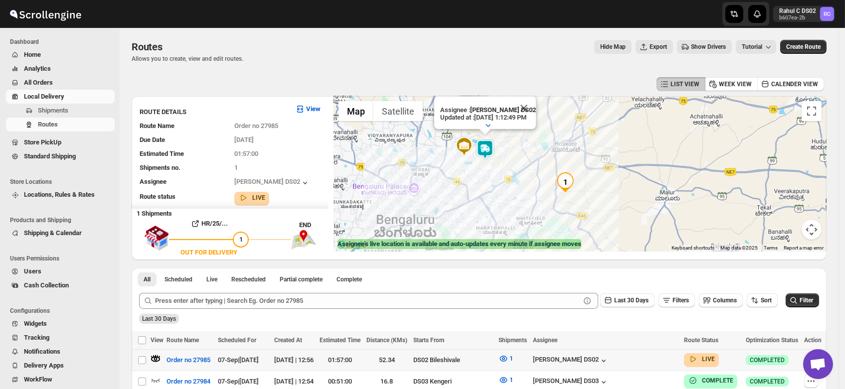
drag, startPoint x: 638, startPoint y: 209, endPoint x: 550, endPoint y: 165, distance: 97.8
click at [550, 165] on div "To navigate, press the arrow keys. Assignee : PRAKSH DS02 Updated at : 9/7/2025…" at bounding box center [579, 173] width 493 height 155
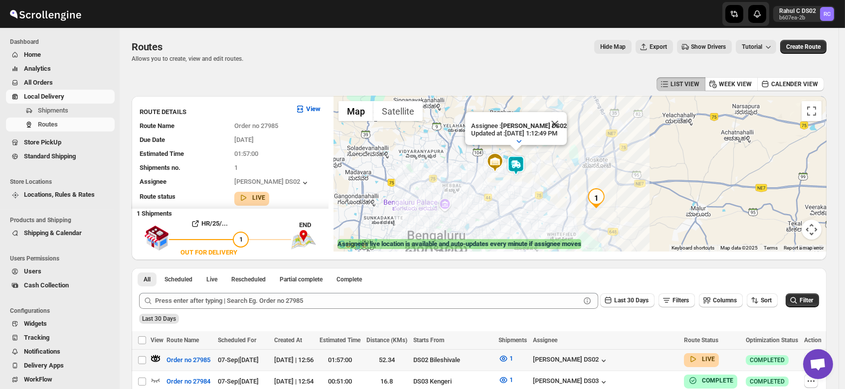
drag, startPoint x: 539, startPoint y: 170, endPoint x: 573, endPoint y: 187, distance: 37.9
click at [573, 187] on div "Assignee : PRAKSH DS02 Updated at : 9/7/2025, 1:12:49 PM Duty mode Enabled Batt…" at bounding box center [579, 173] width 493 height 155
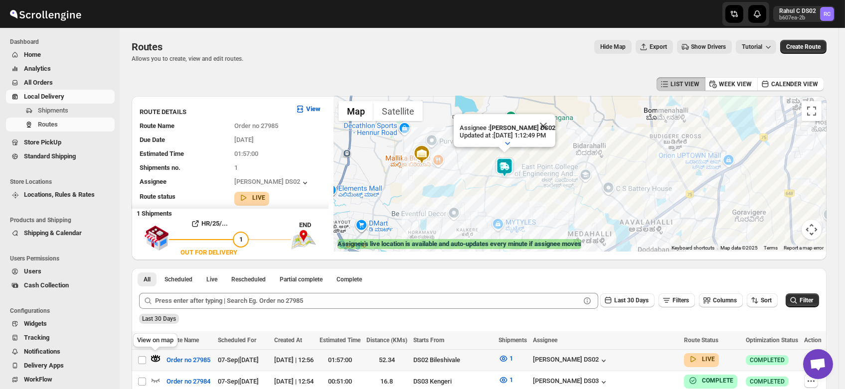
click at [154, 355] on icon "button" at bounding box center [156, 359] width 10 height 10
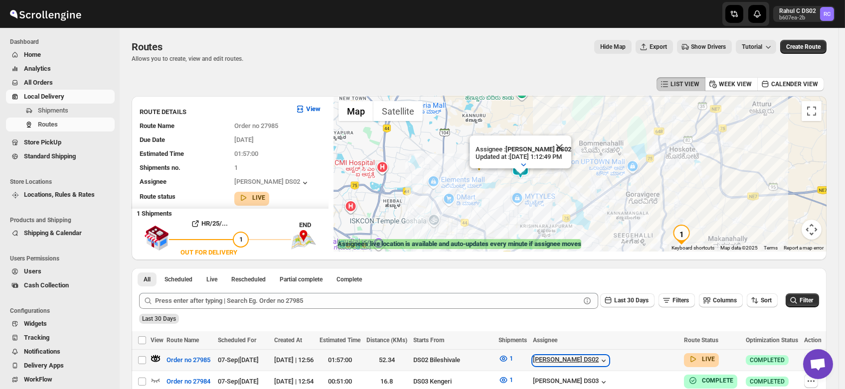
click at [594, 356] on div "[PERSON_NAME] DS02" at bounding box center [571, 361] width 76 height 10
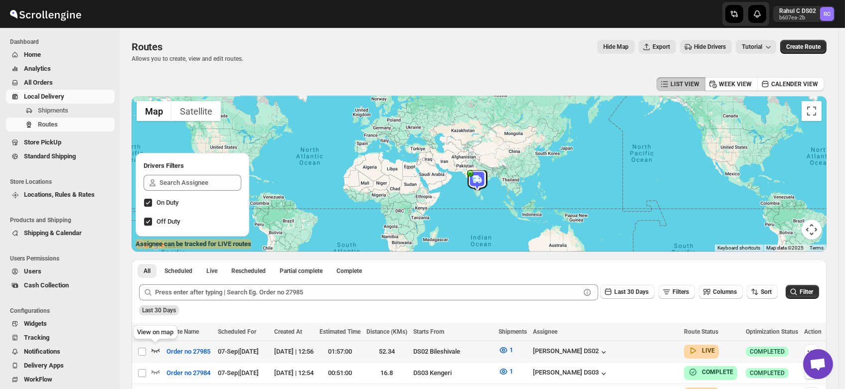
click at [154, 346] on icon "button" at bounding box center [156, 350] width 10 height 10
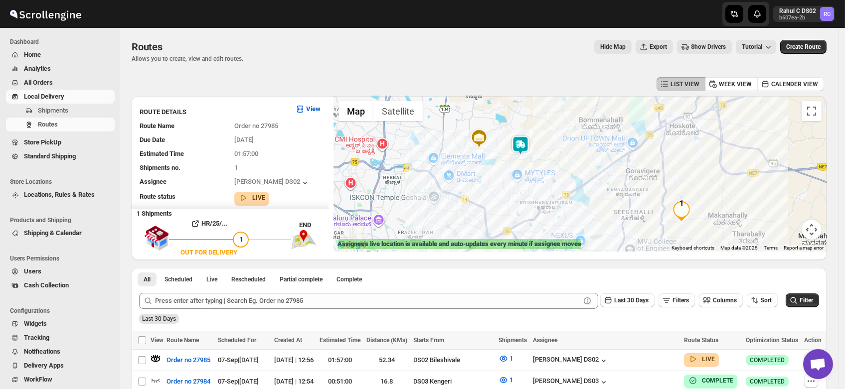
click at [524, 146] on img at bounding box center [520, 146] width 20 height 20
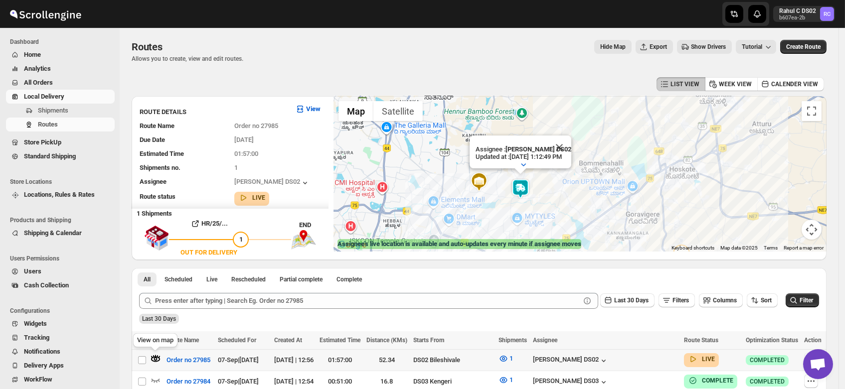
click at [154, 356] on icon "button" at bounding box center [156, 359] width 10 height 10
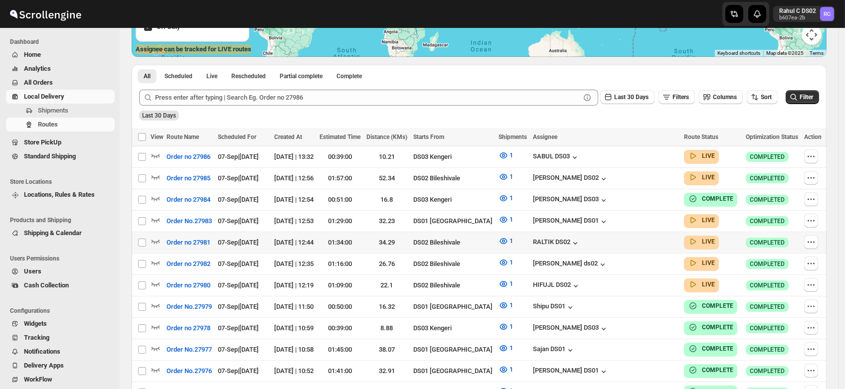
scroll to position [197, 0]
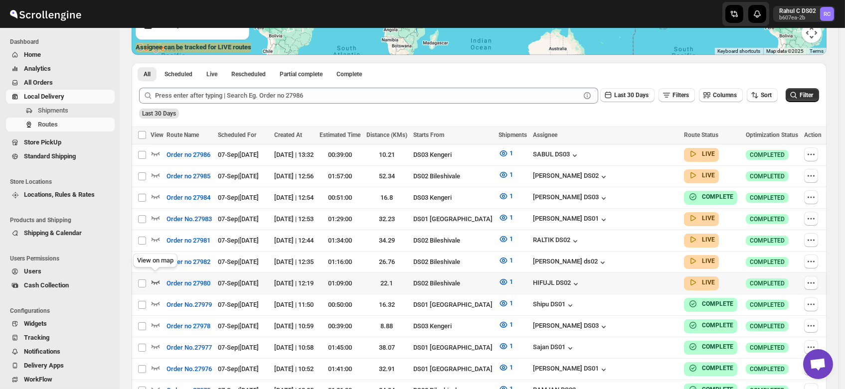
click at [154, 277] on icon "button" at bounding box center [156, 282] width 10 height 10
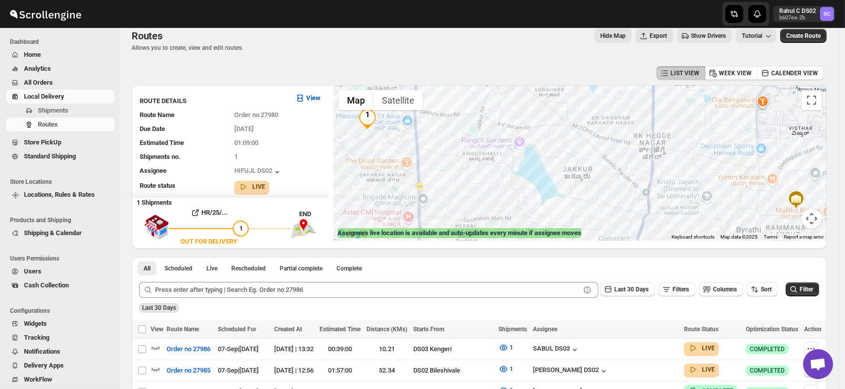
scroll to position [10, 0]
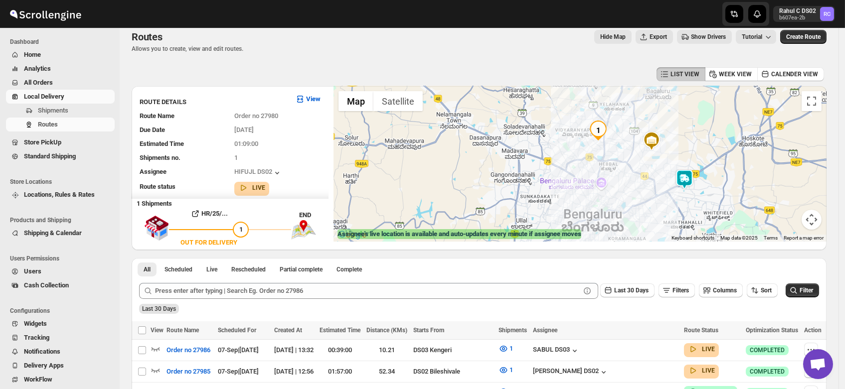
click at [688, 177] on img at bounding box center [684, 179] width 20 height 20
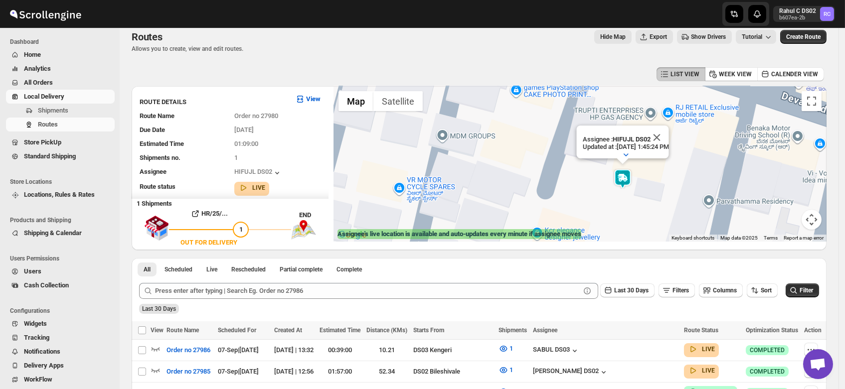
drag, startPoint x: 718, startPoint y: 213, endPoint x: 616, endPoint y: 164, distance: 113.0
click at [616, 164] on div "Assignee : HIFUJL DS02 Updated at : 9/7/2025, 1:45:24 PM Duty mode Enabled Batt…" at bounding box center [579, 163] width 493 height 155
click at [668, 131] on button "Close" at bounding box center [656, 138] width 24 height 24
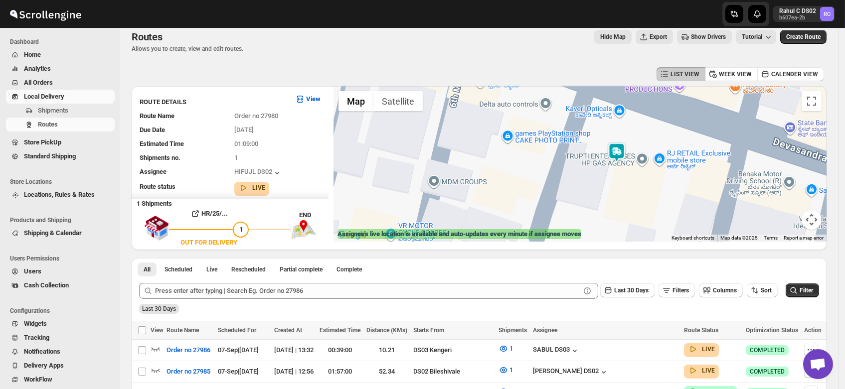
drag, startPoint x: 640, startPoint y: 139, endPoint x: 633, endPoint y: 189, distance: 50.3
click at [633, 189] on div at bounding box center [579, 163] width 493 height 155
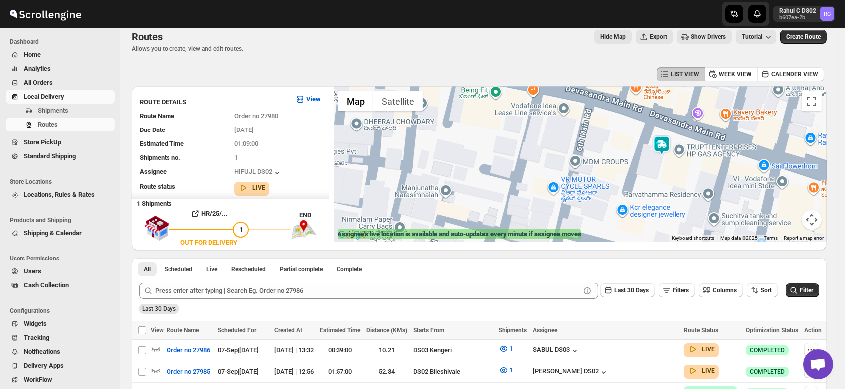
drag, startPoint x: 612, startPoint y: 173, endPoint x: 661, endPoint y: 163, distance: 50.7
click at [661, 163] on div at bounding box center [579, 163] width 493 height 155
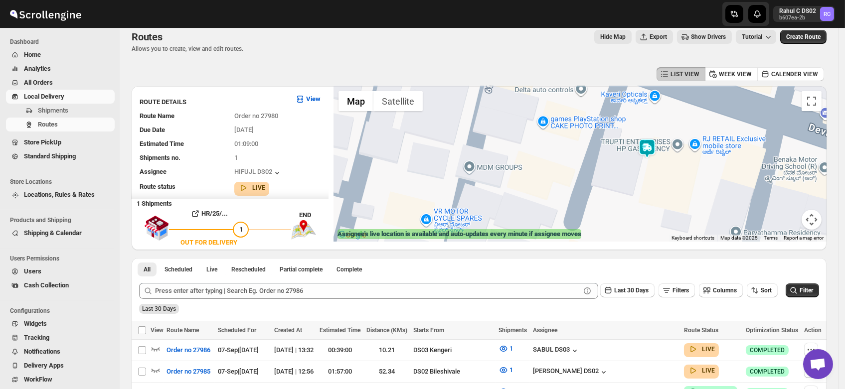
drag, startPoint x: 681, startPoint y: 167, endPoint x: 648, endPoint y: 166, distance: 33.4
click at [648, 166] on div at bounding box center [579, 163] width 493 height 155
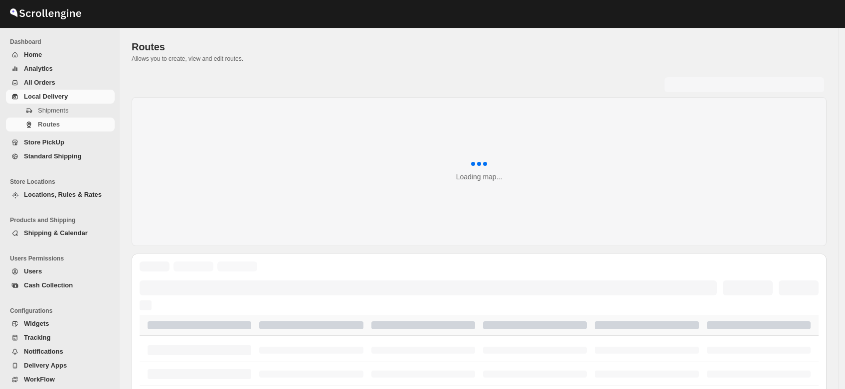
scroll to position [10, 0]
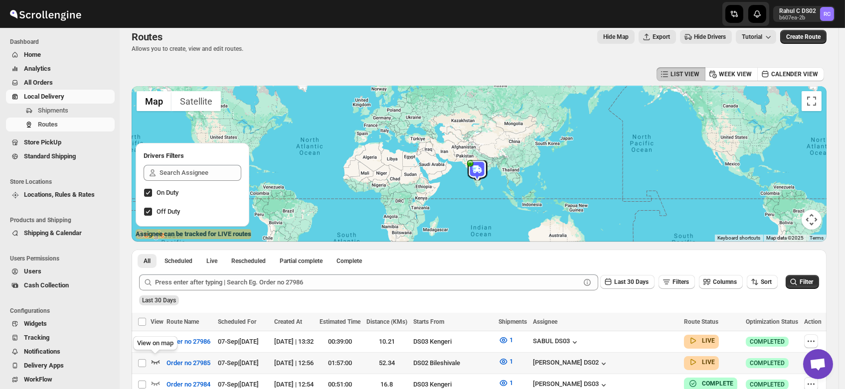
click at [155, 358] on icon "button" at bounding box center [156, 362] width 10 height 10
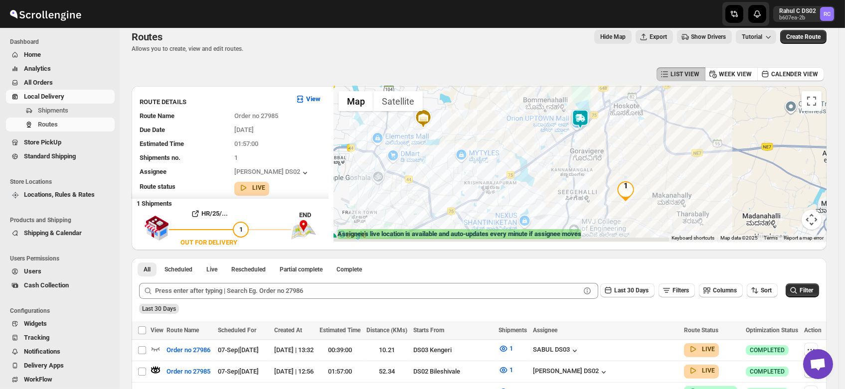
drag, startPoint x: 651, startPoint y: 156, endPoint x: 590, endPoint y: 146, distance: 62.1
click at [590, 146] on div at bounding box center [579, 163] width 493 height 155
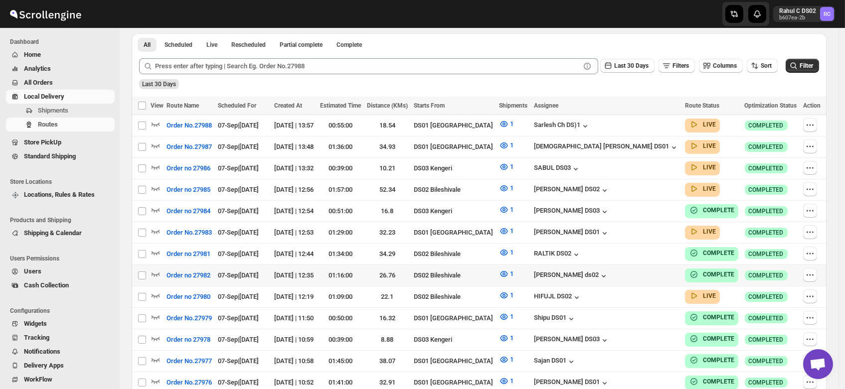
scroll to position [239, 0]
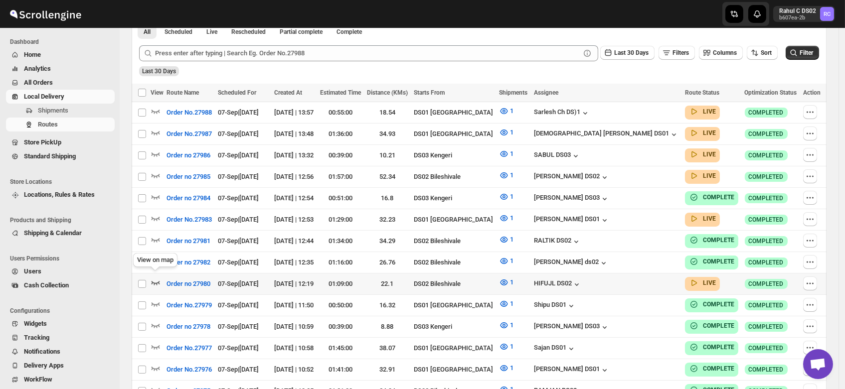
click at [154, 278] on icon "button" at bounding box center [156, 283] width 10 height 10
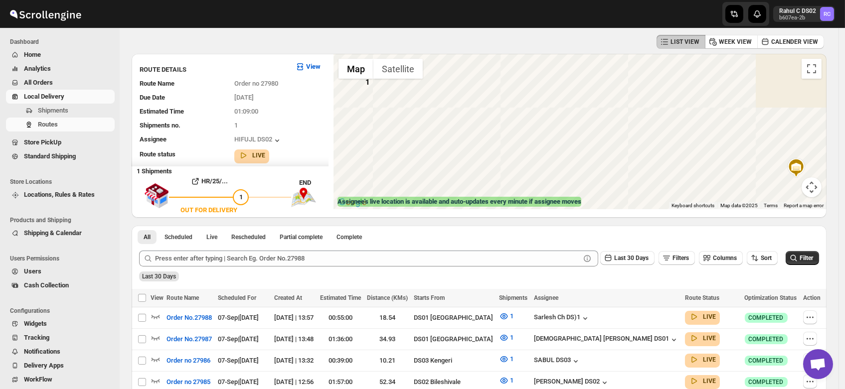
scroll to position [0, 0]
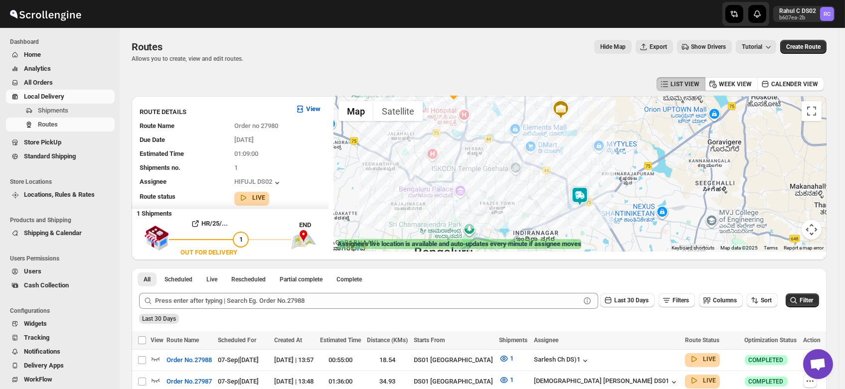
drag, startPoint x: 506, startPoint y: 197, endPoint x: 509, endPoint y: 159, distance: 38.0
click at [509, 159] on div at bounding box center [579, 173] width 493 height 155
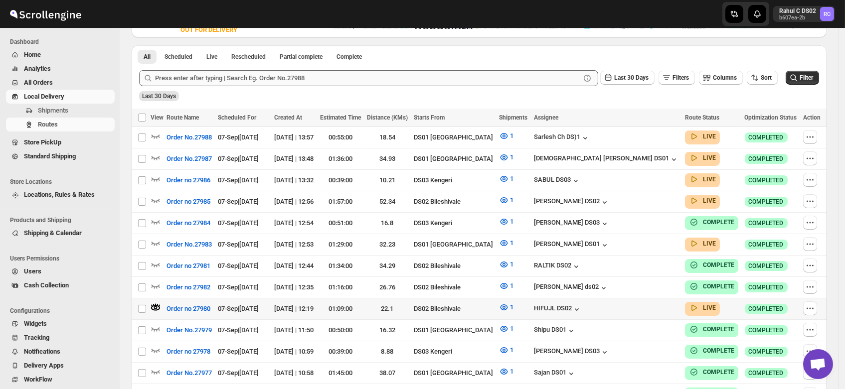
scroll to position [227, 0]
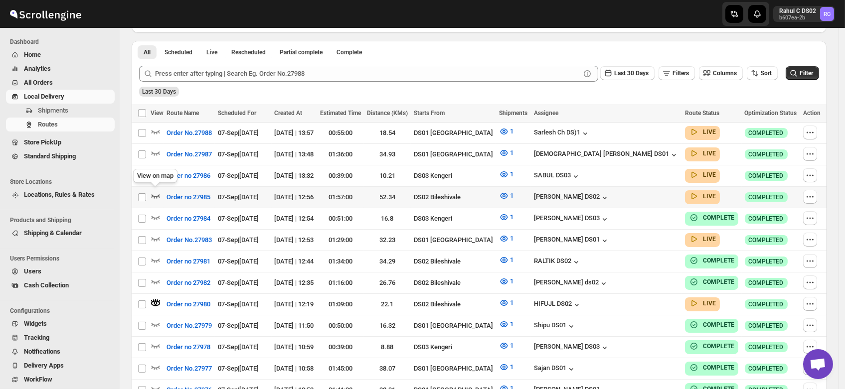
click at [153, 191] on icon "button" at bounding box center [156, 196] width 10 height 10
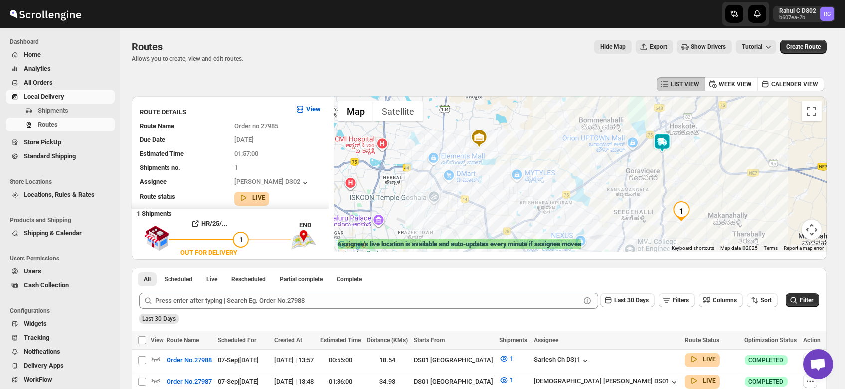
click at [666, 143] on img at bounding box center [662, 143] width 20 height 20
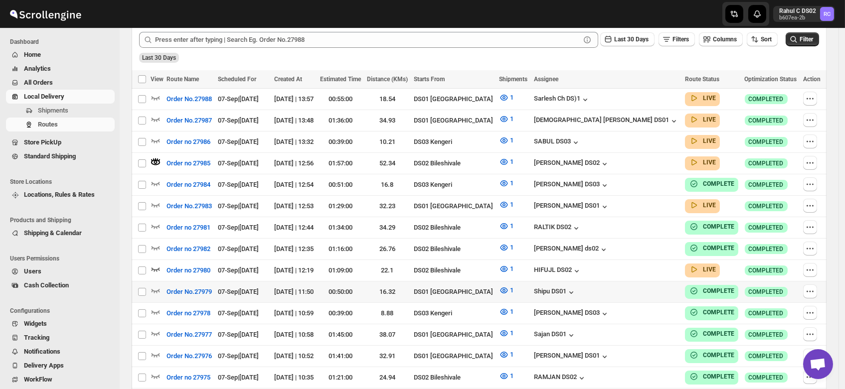
scroll to position [271, 0]
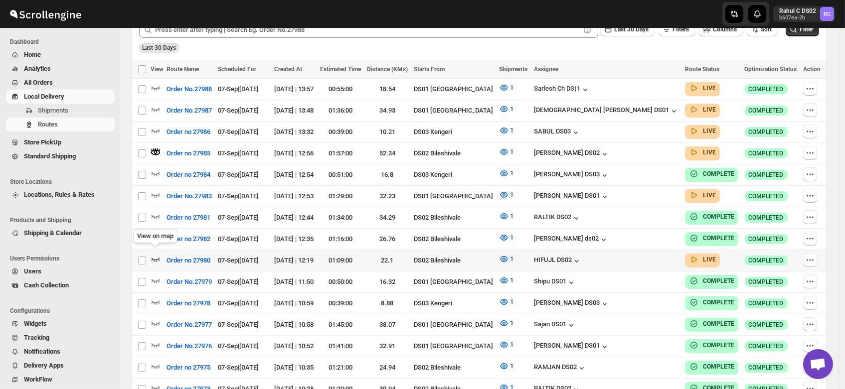
click at [153, 254] on icon "button" at bounding box center [156, 259] width 10 height 10
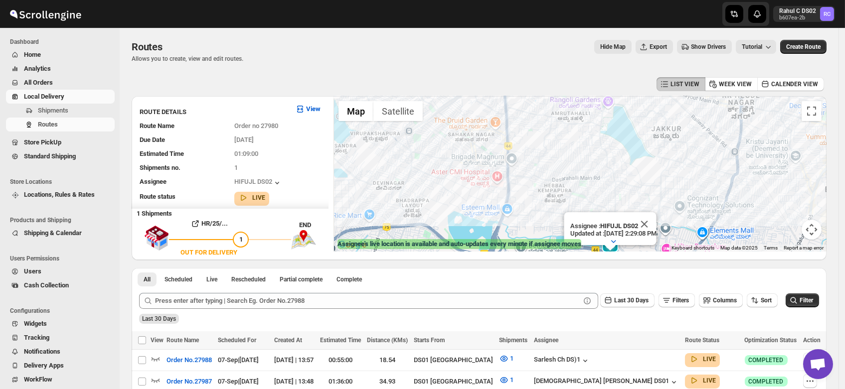
drag, startPoint x: 501, startPoint y: 134, endPoint x: 594, endPoint y: 172, distance: 100.6
click at [594, 172] on div "Assignee : HIFUJL DS02 Updated at : 9/7/2025, 2:29:08 PM Duty mode Enabled Batt…" at bounding box center [579, 173] width 493 height 155
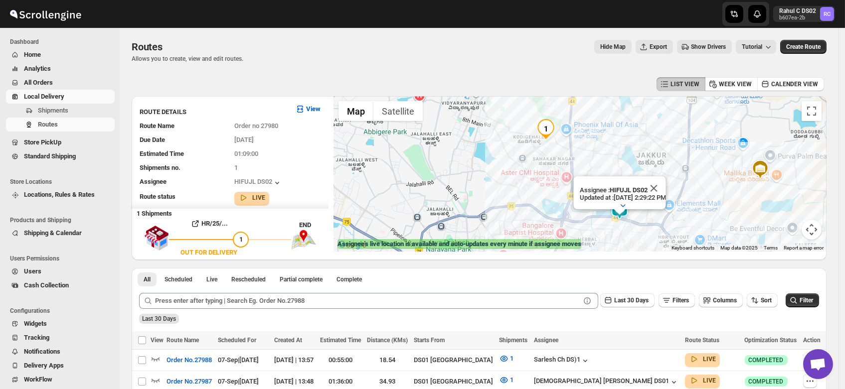
drag, startPoint x: 456, startPoint y: 123, endPoint x: 506, endPoint y: 159, distance: 62.5
click at [506, 159] on div "Assignee : HIFUJL DS02 Updated at : 9/7/2025, 2:29:22 PM Duty mode Enabled Batt…" at bounding box center [579, 173] width 493 height 155
click at [48, 114] on span "Shipments" at bounding box center [53, 110] width 30 height 7
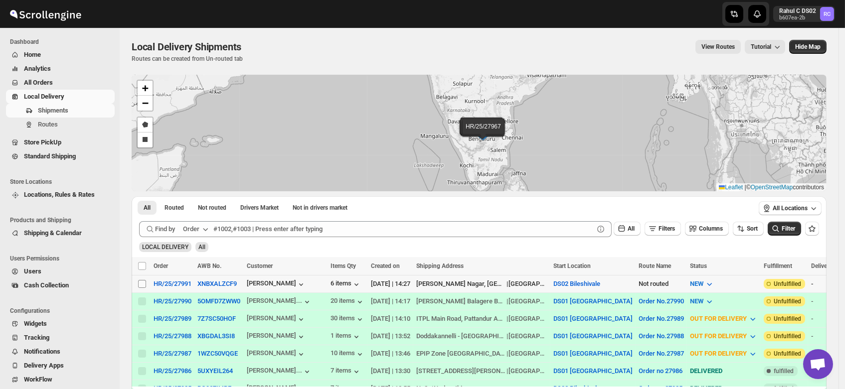
click at [141, 284] on input "Select shipment" at bounding box center [142, 284] width 8 height 8
checkbox input "true"
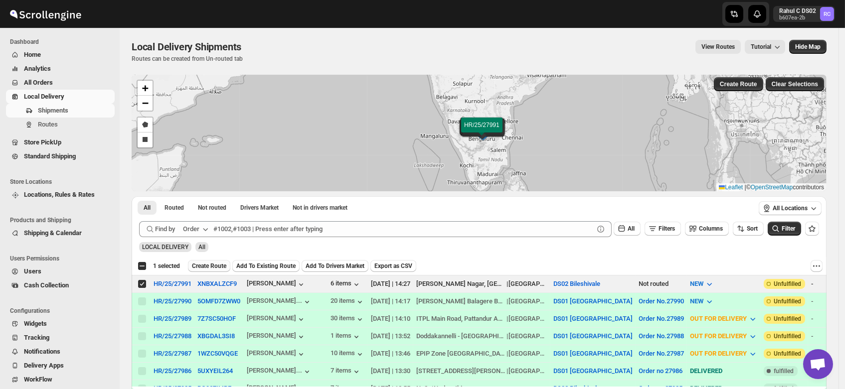
click at [206, 266] on span "Create Route" at bounding box center [209, 266] width 34 height 8
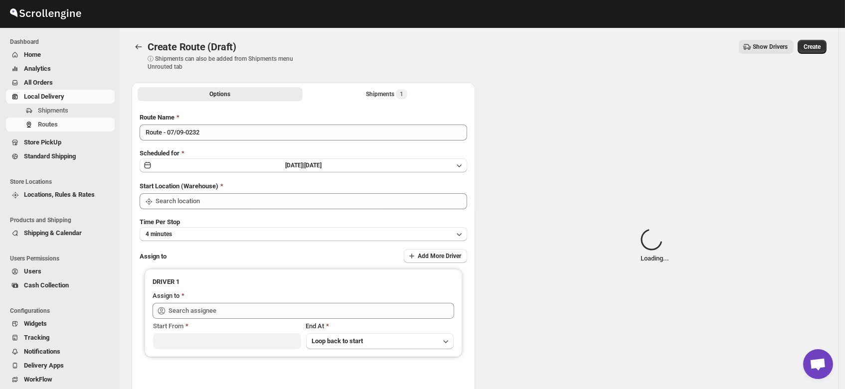
type input "DS02 Bileshivale"
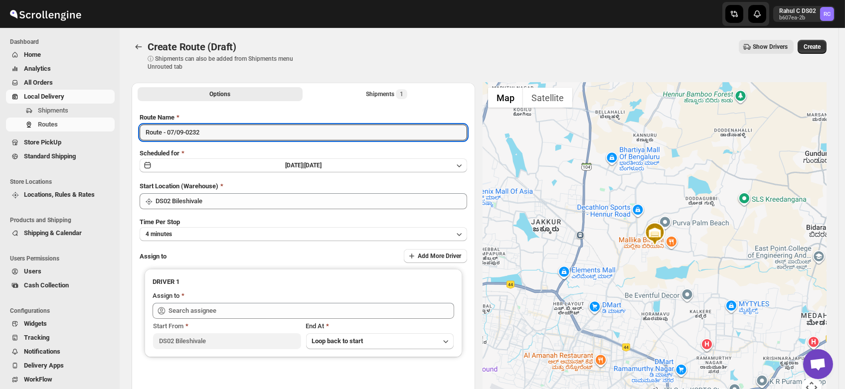
drag, startPoint x: 214, startPoint y: 134, endPoint x: 33, endPoint y: 155, distance: 182.2
click at [33, 155] on div "Skip to content Rahul C DS02 b607ea-2b RC Dashboard Home Analytics All Orders L…" at bounding box center [422, 239] width 845 height 478
click at [193, 131] on input "Order no" at bounding box center [303, 133] width 327 height 16
type input "Order no 27991"
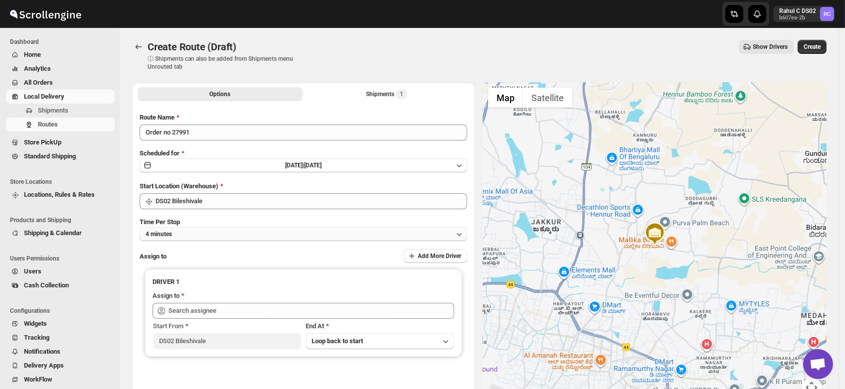
click at [184, 236] on button "4 minutes" at bounding box center [303, 234] width 327 height 14
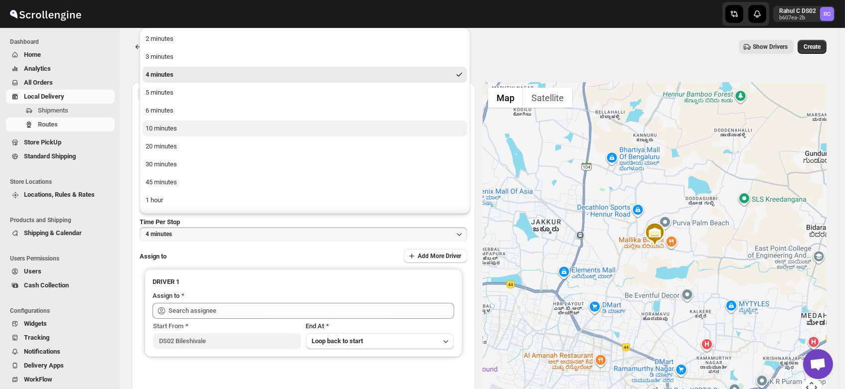
click at [165, 133] on div "10 minutes" at bounding box center [161, 129] width 31 height 10
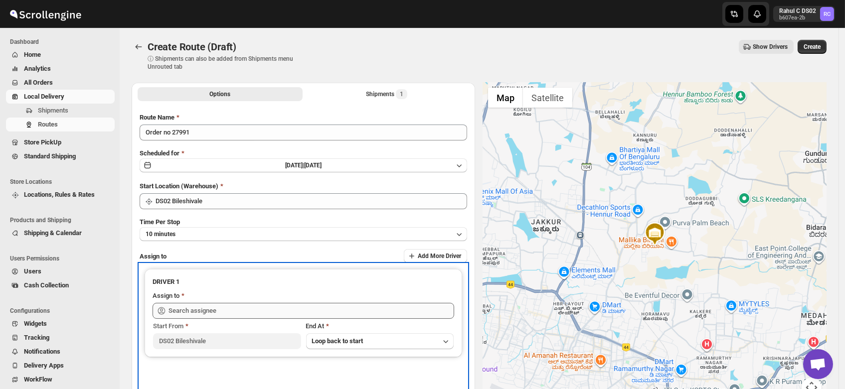
drag, startPoint x: 207, startPoint y: 301, endPoint x: 207, endPoint y: 311, distance: 10.5
click at [207, 311] on div "Assign to" at bounding box center [304, 305] width 302 height 28
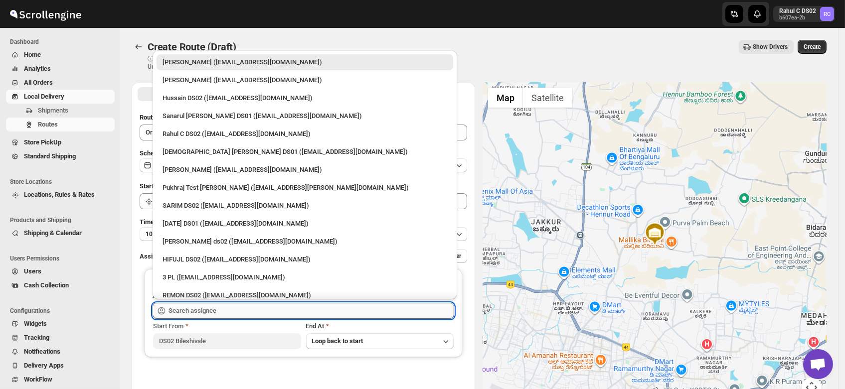
click at [207, 311] on input "text" at bounding box center [311, 311] width 286 height 16
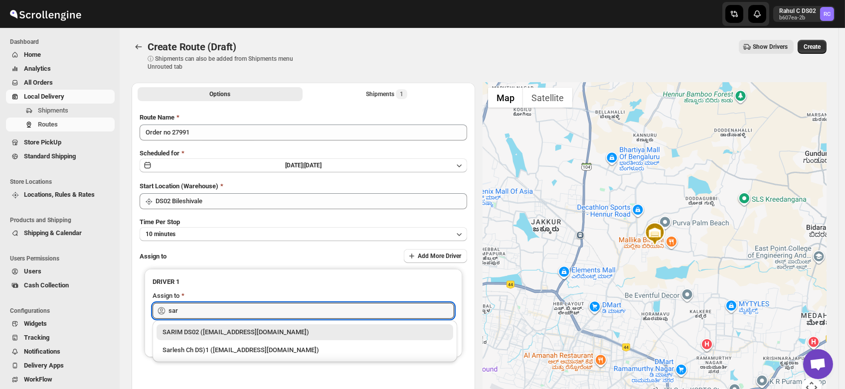
click at [212, 333] on div "SARIM DS02 (xititor414@owlny.com)" at bounding box center [304, 332] width 285 height 10
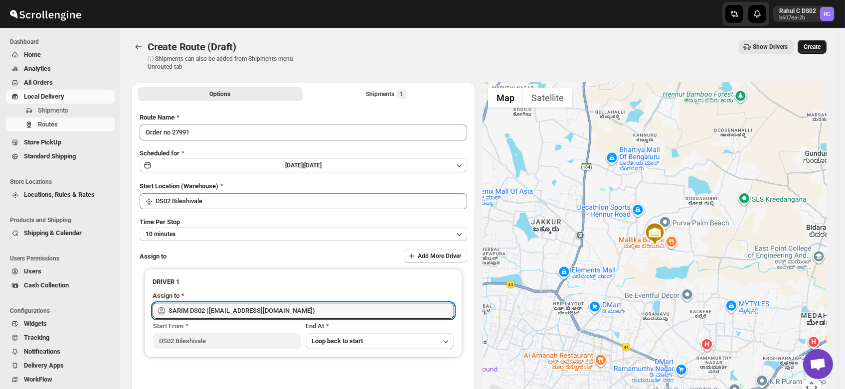
type input "SARIM DS02 (xititor414@owlny.com)"
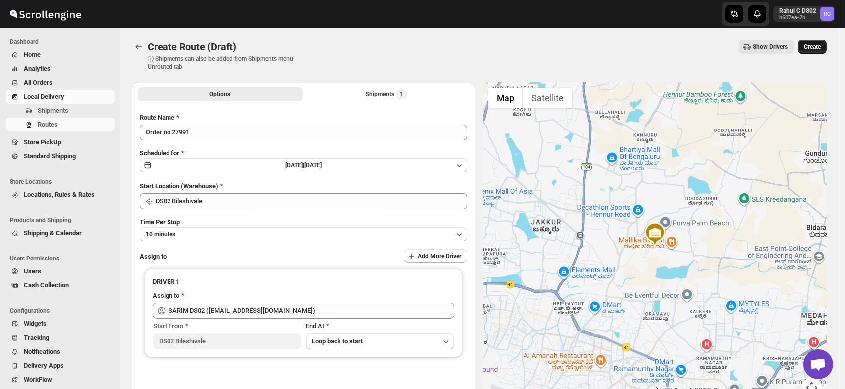
click at [818, 43] on span "Create" at bounding box center [811, 47] width 17 height 8
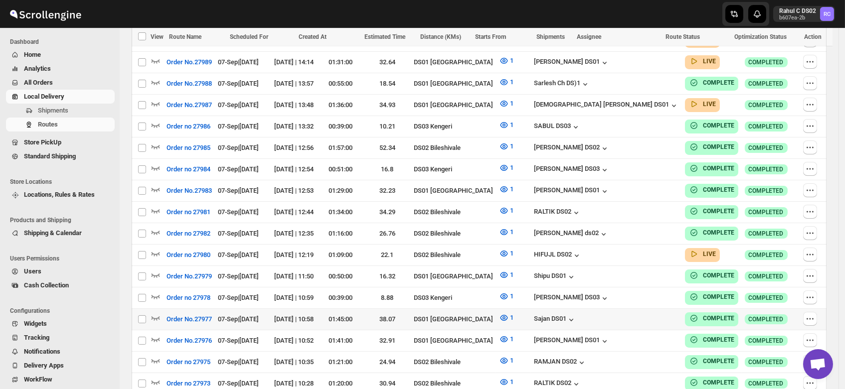
scroll to position [333, 0]
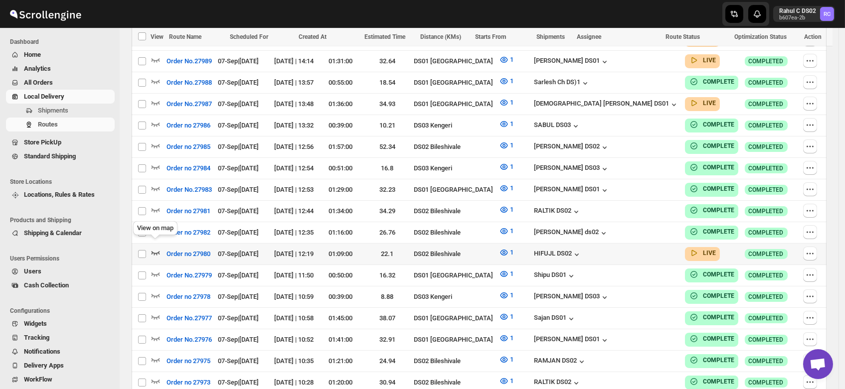
click at [154, 248] on icon "button" at bounding box center [156, 253] width 10 height 10
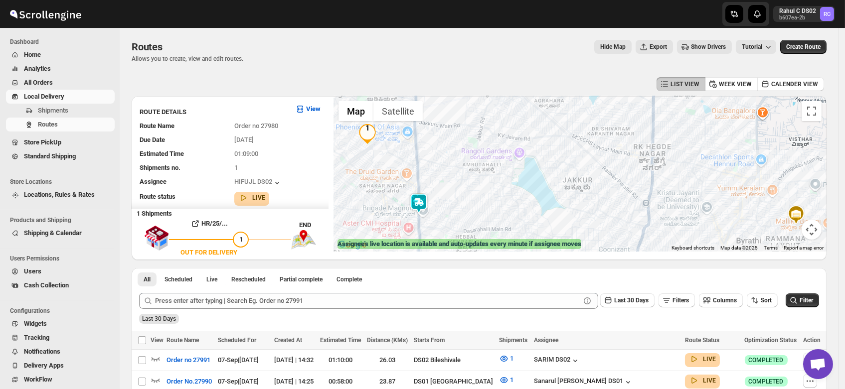
click at [420, 204] on img at bounding box center [419, 203] width 20 height 20
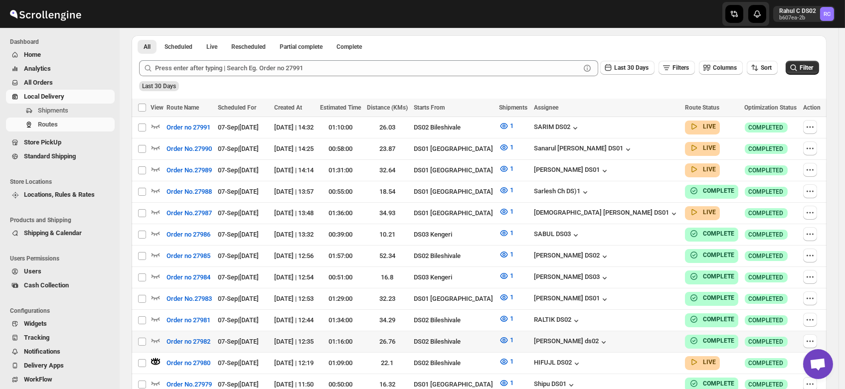
scroll to position [232, 0]
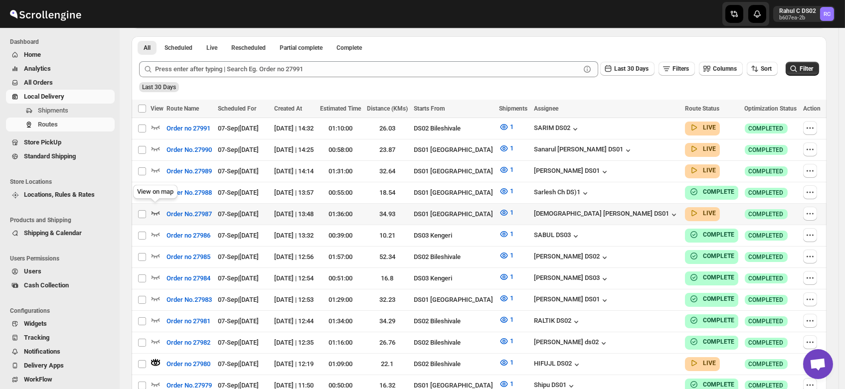
click at [155, 208] on icon "button" at bounding box center [156, 213] width 10 height 10
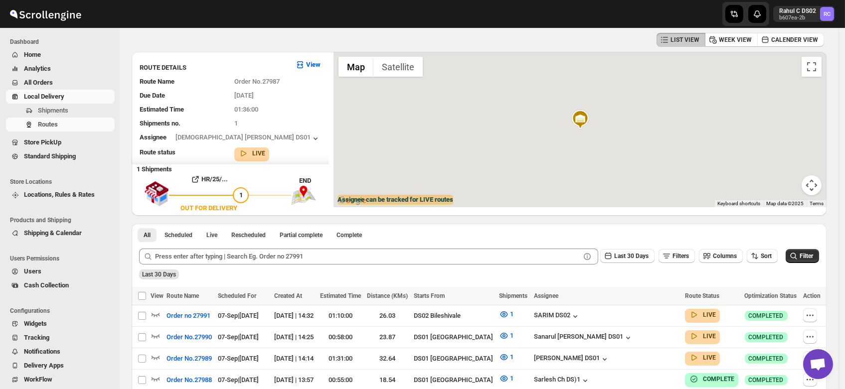
scroll to position [0, 0]
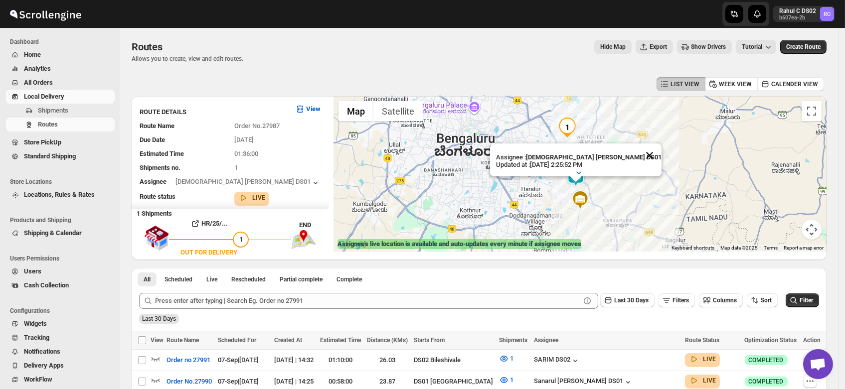
click at [637, 147] on button "Close" at bounding box center [649, 156] width 24 height 24
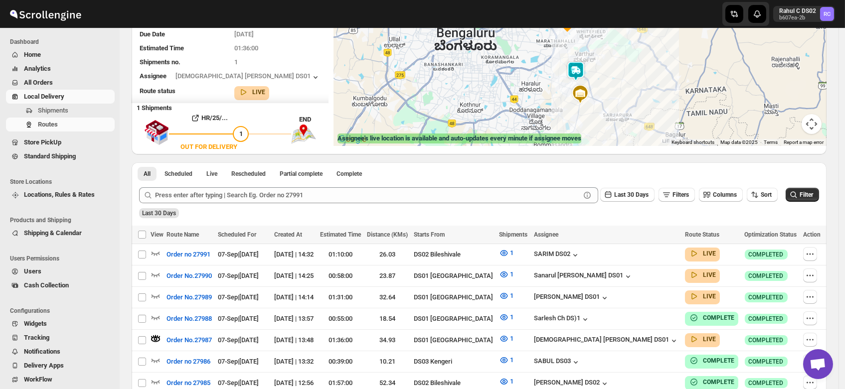
scroll to position [104, 0]
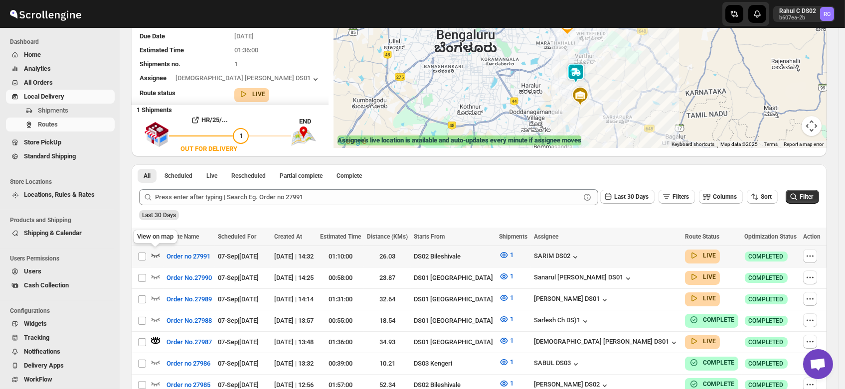
click at [155, 253] on icon "button" at bounding box center [156, 255] width 10 height 10
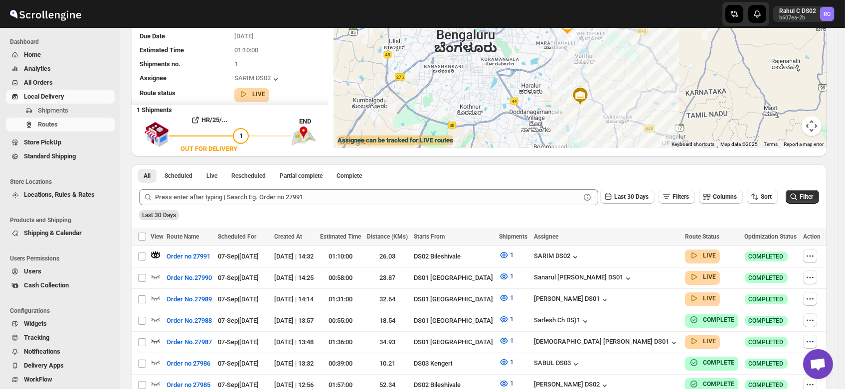
scroll to position [0, 0]
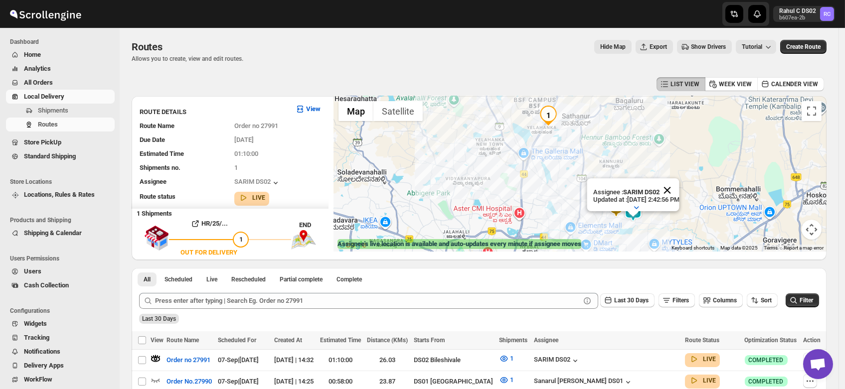
click at [679, 178] on button "Close" at bounding box center [667, 190] width 24 height 24
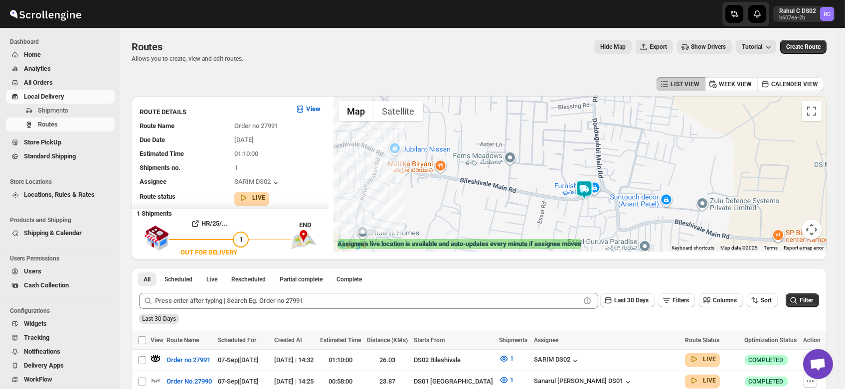
click at [586, 187] on img at bounding box center [584, 190] width 20 height 20
click at [586, 187] on img at bounding box center [584, 189] width 20 height 20
